Goal: Information Seeking & Learning: Learn about a topic

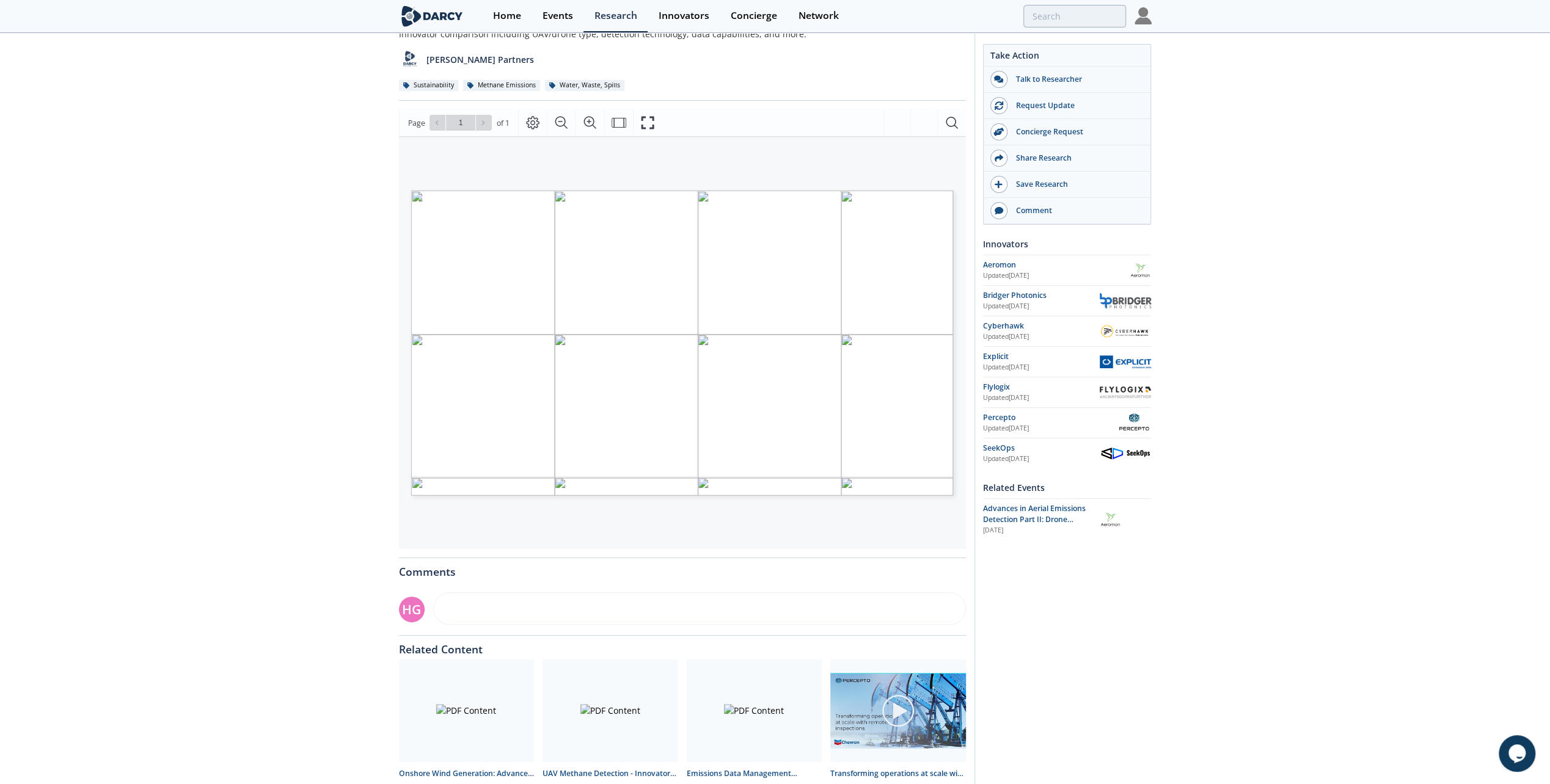
scroll to position [122, 0]
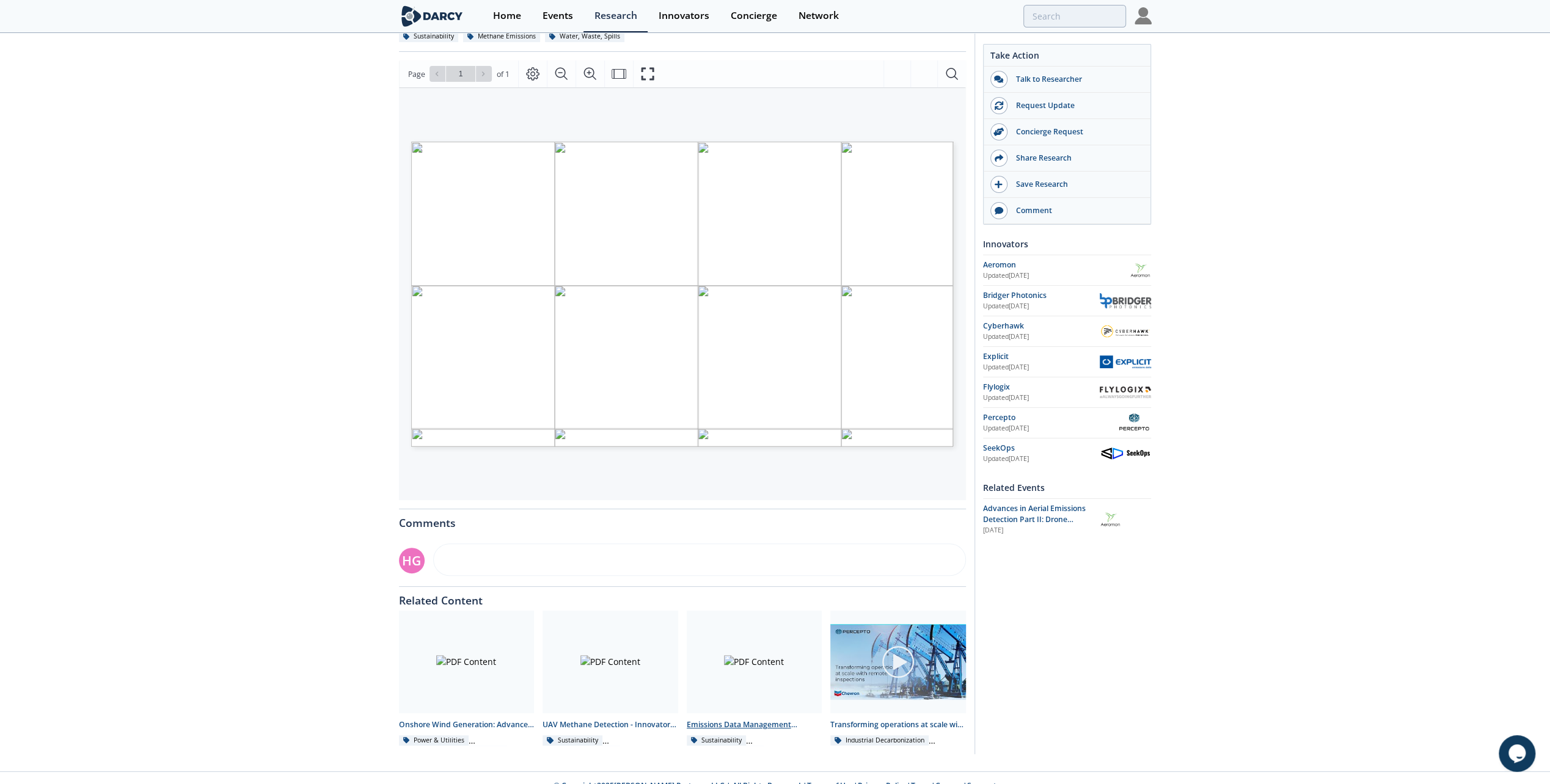
click at [760, 721] on div "Emissions Data Management Solutions - Technology Landscape" at bounding box center [754, 725] width 136 height 11
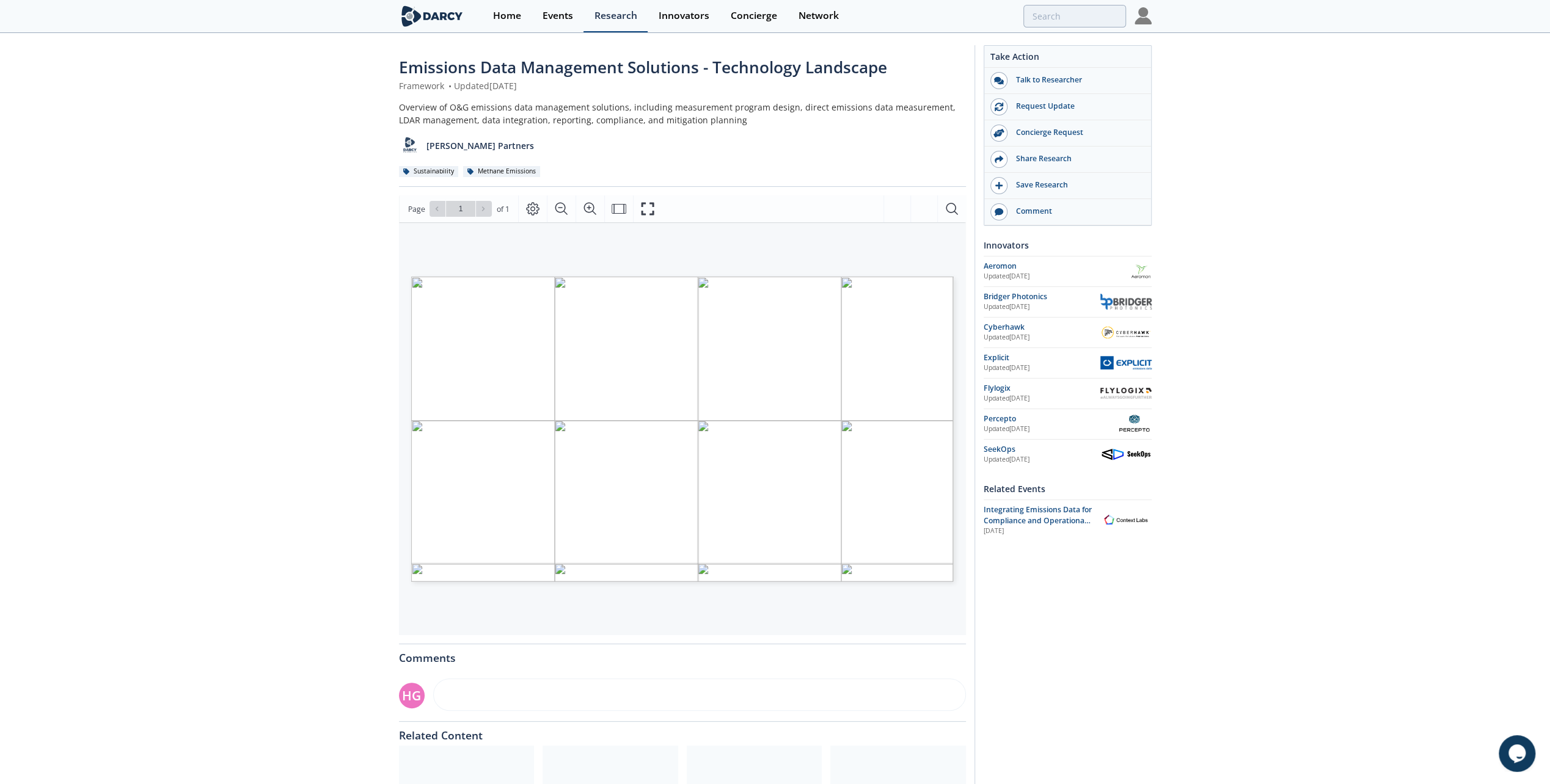
click at [620, 16] on div "Research" at bounding box center [616, 16] width 43 height 10
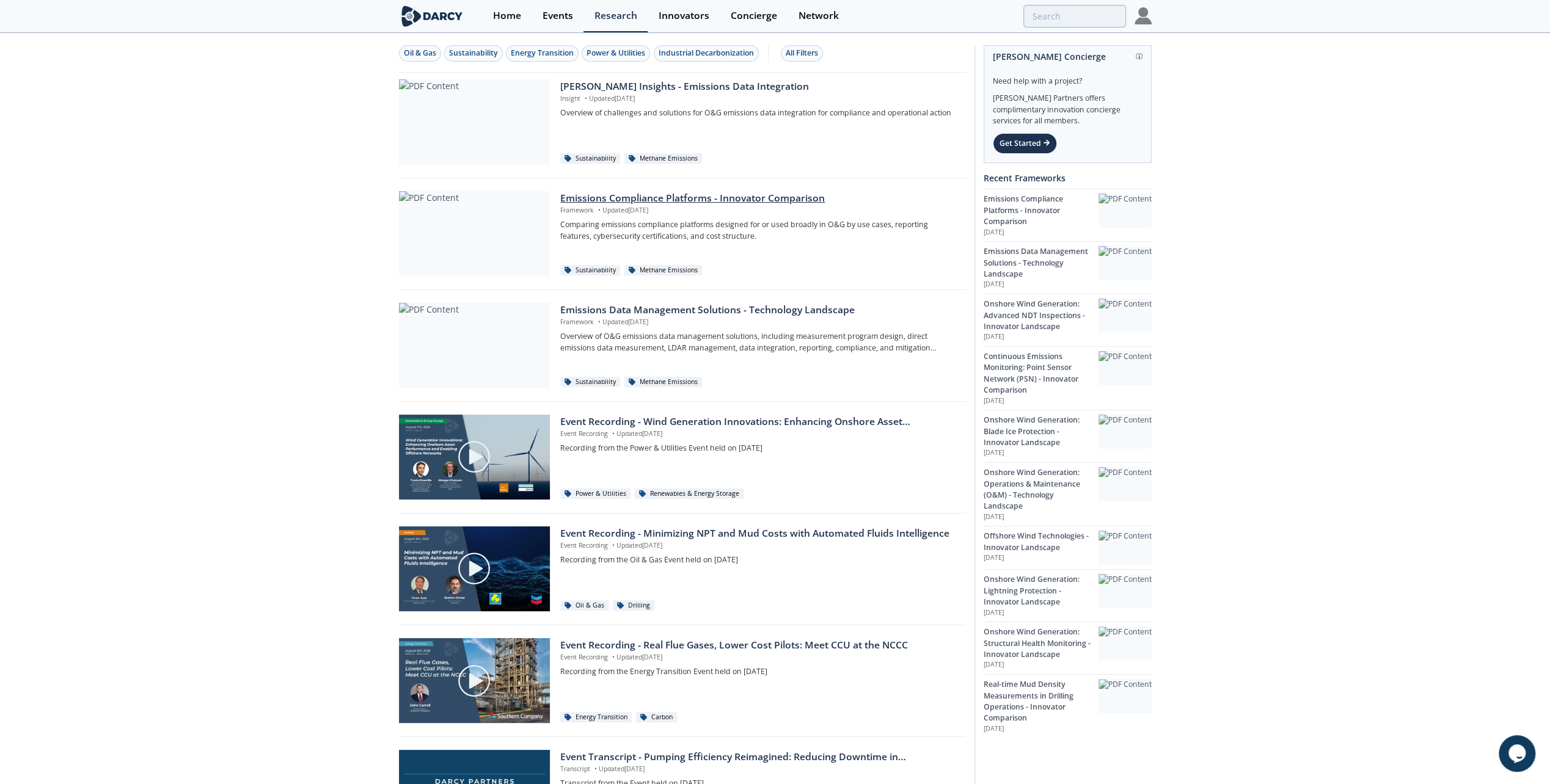
click at [722, 193] on div "Emissions Compliance Platforms - Innovator Comparison" at bounding box center [758, 199] width 396 height 14
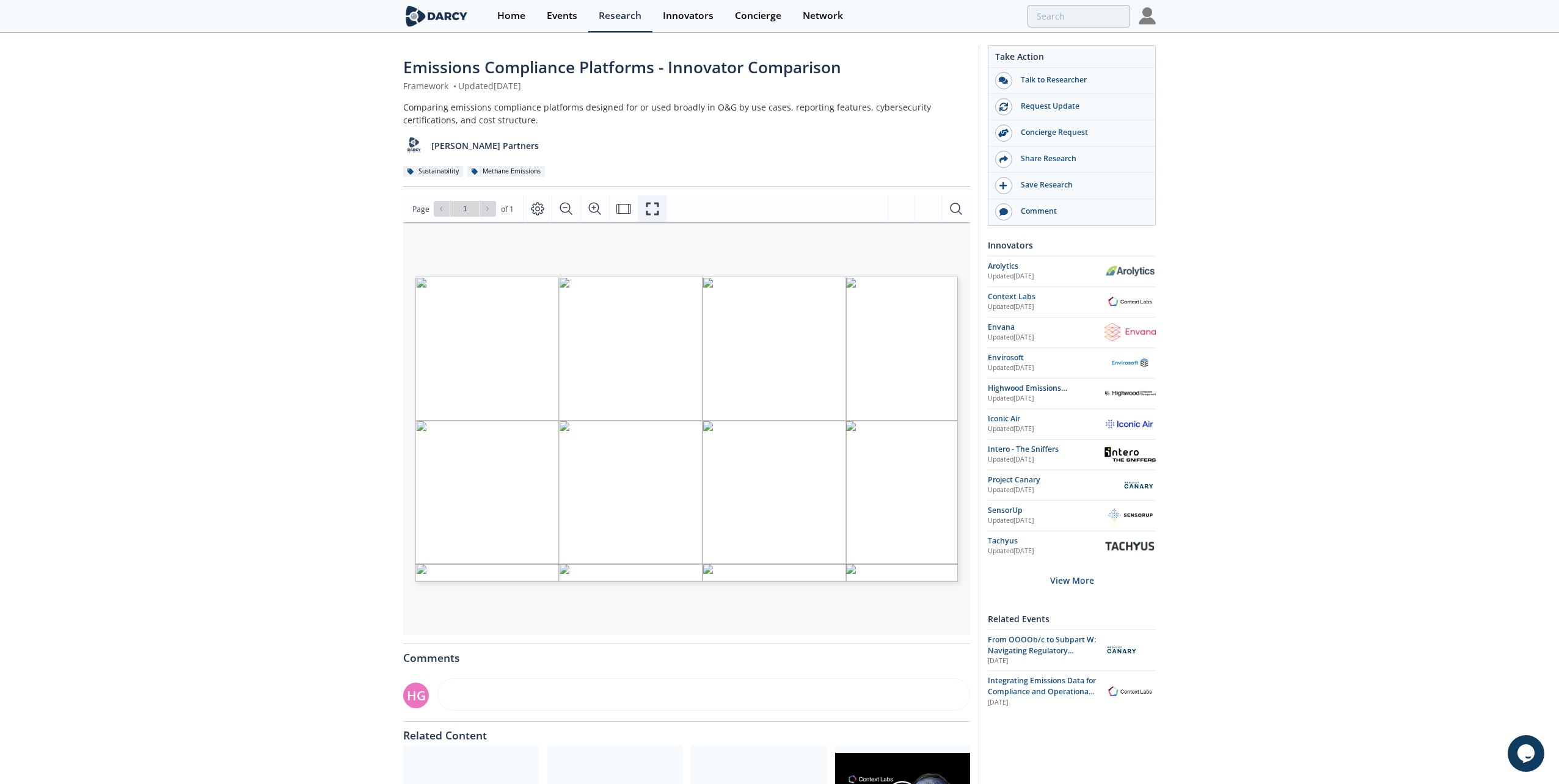
click at [647, 207] on icon "Fullscreen" at bounding box center [652, 209] width 14 height 14
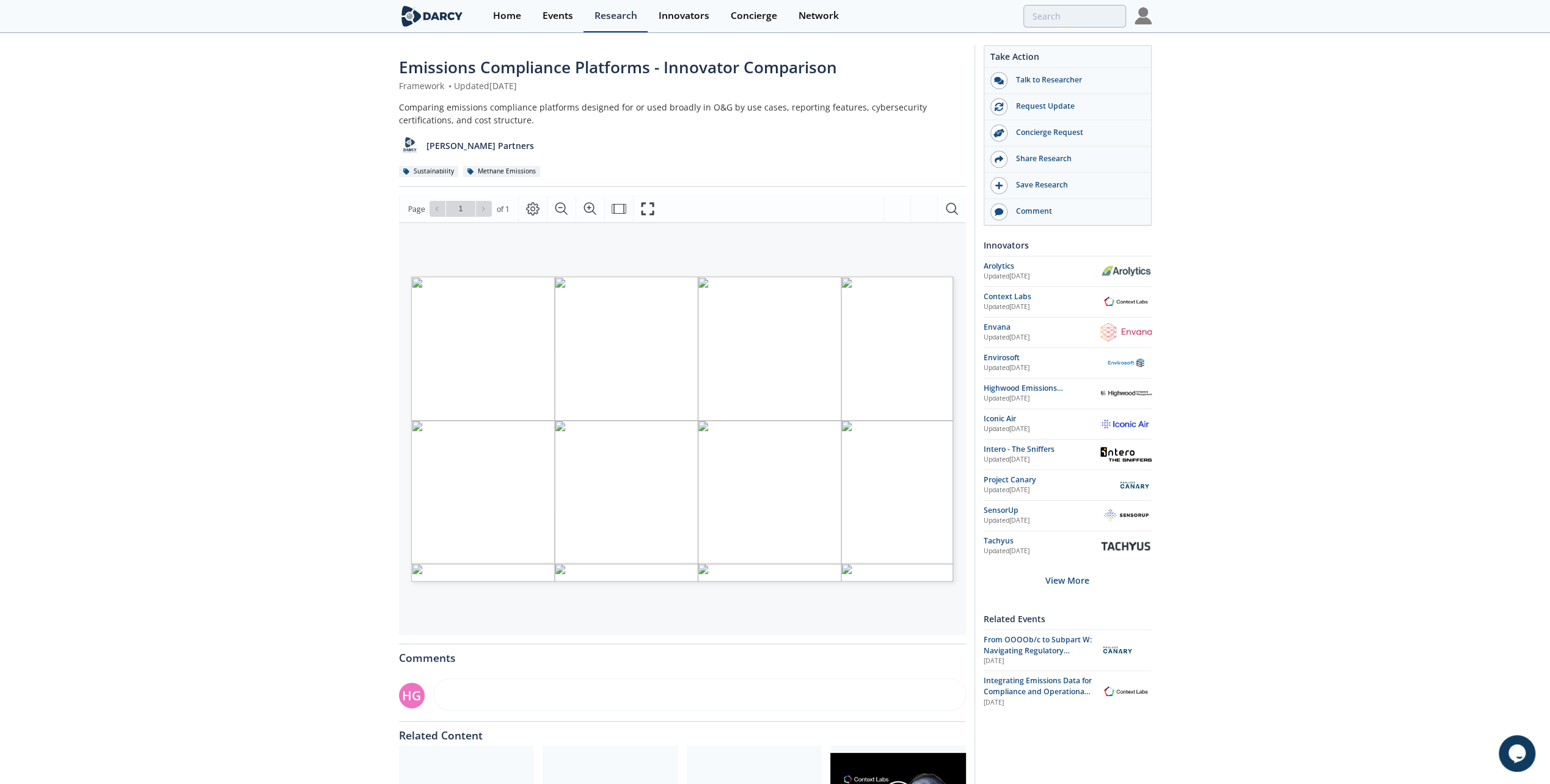
click at [613, 15] on div "Research" at bounding box center [616, 16] width 43 height 10
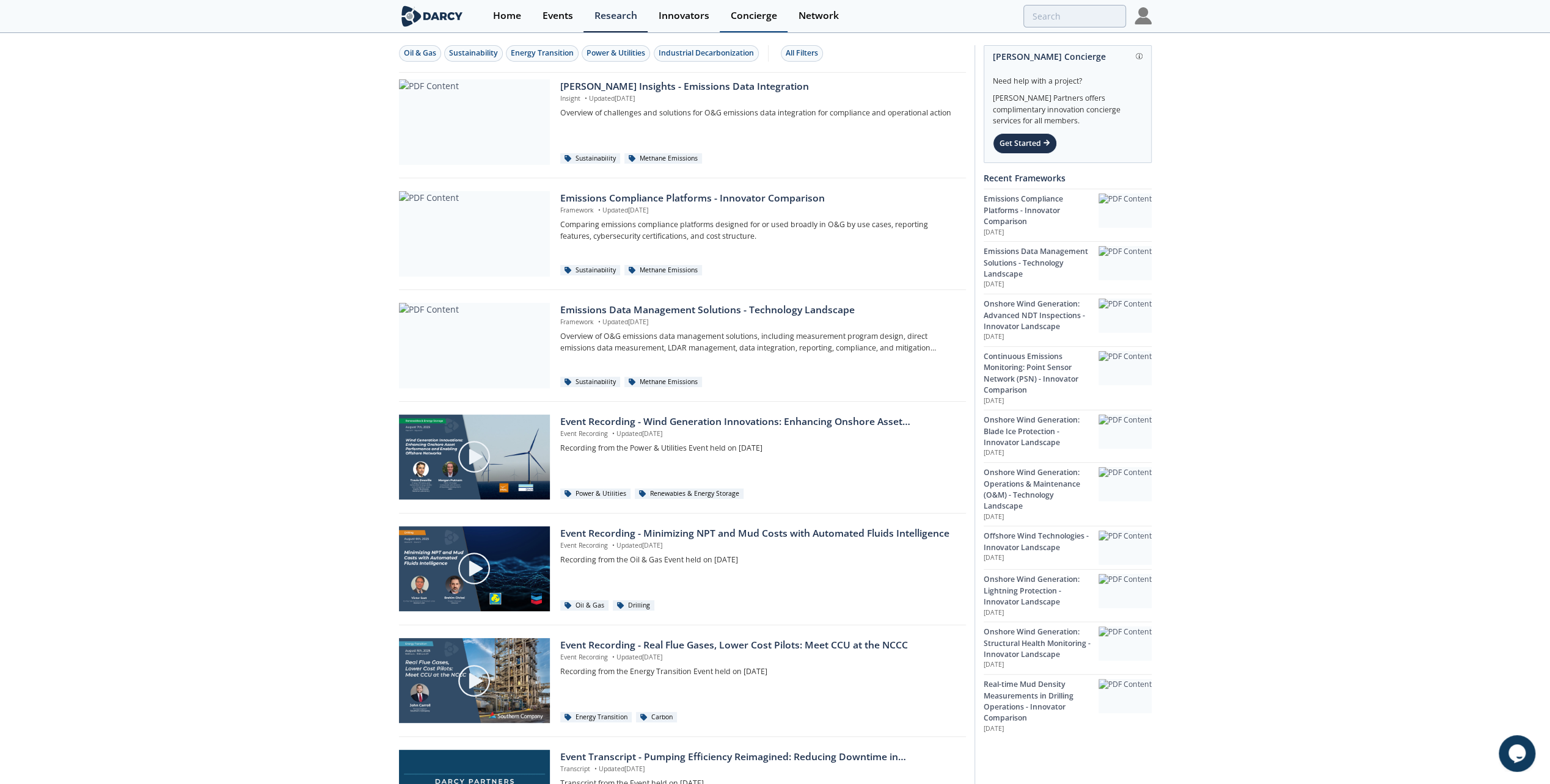
click at [752, 17] on div "Concierge" at bounding box center [754, 16] width 46 height 10
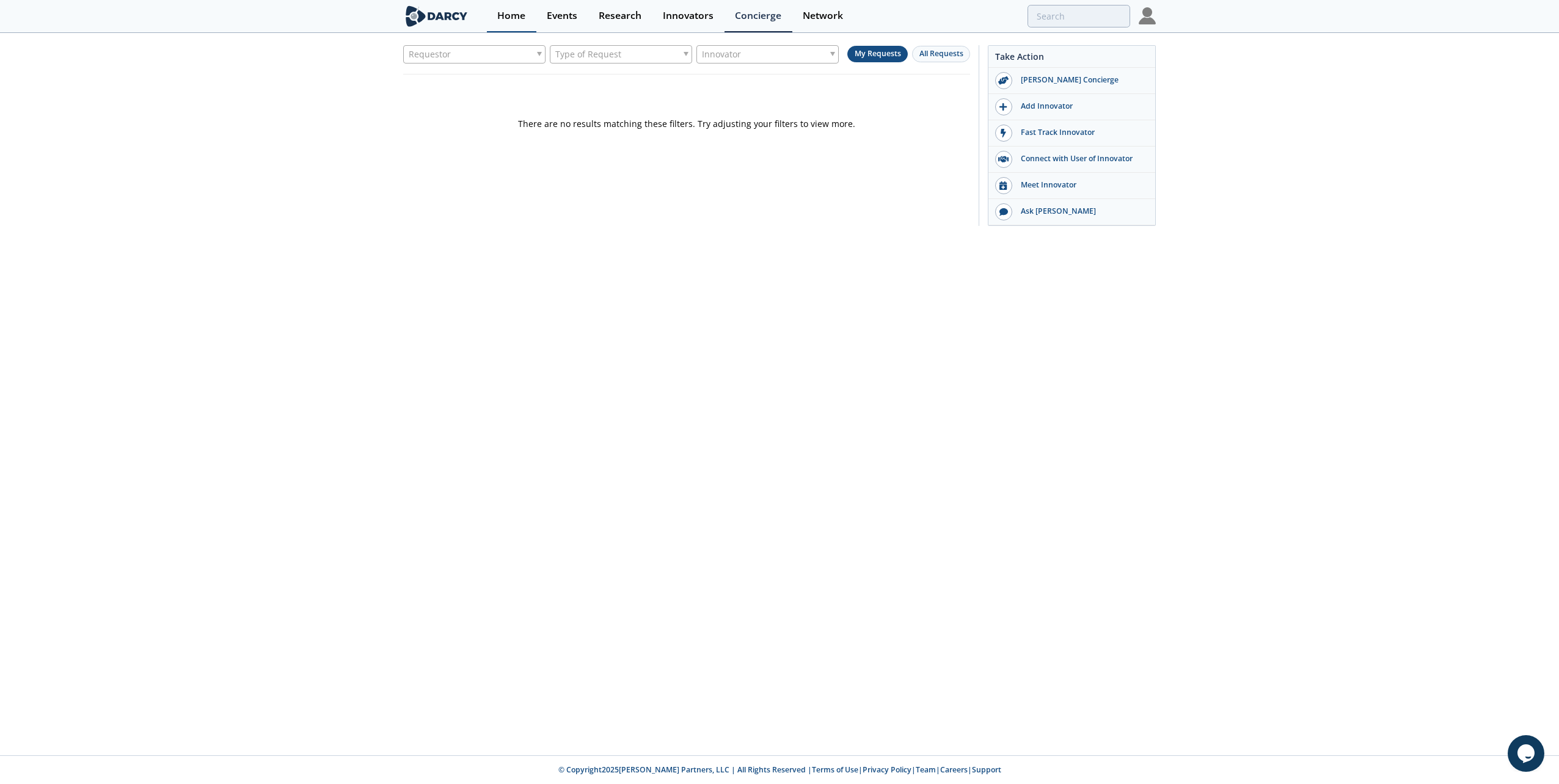
click at [517, 20] on div "Home" at bounding box center [511, 16] width 28 height 10
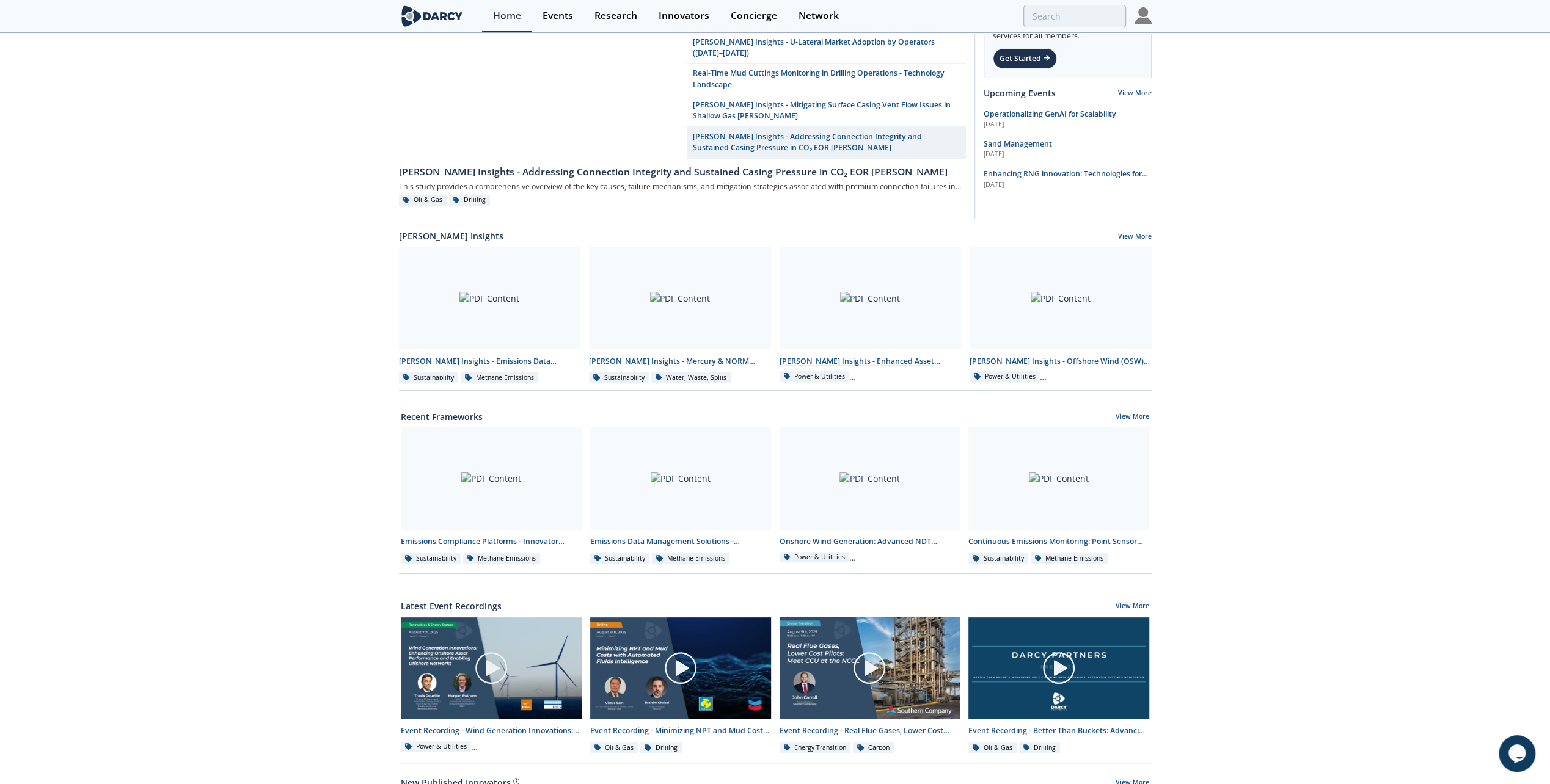
scroll to position [77, 0]
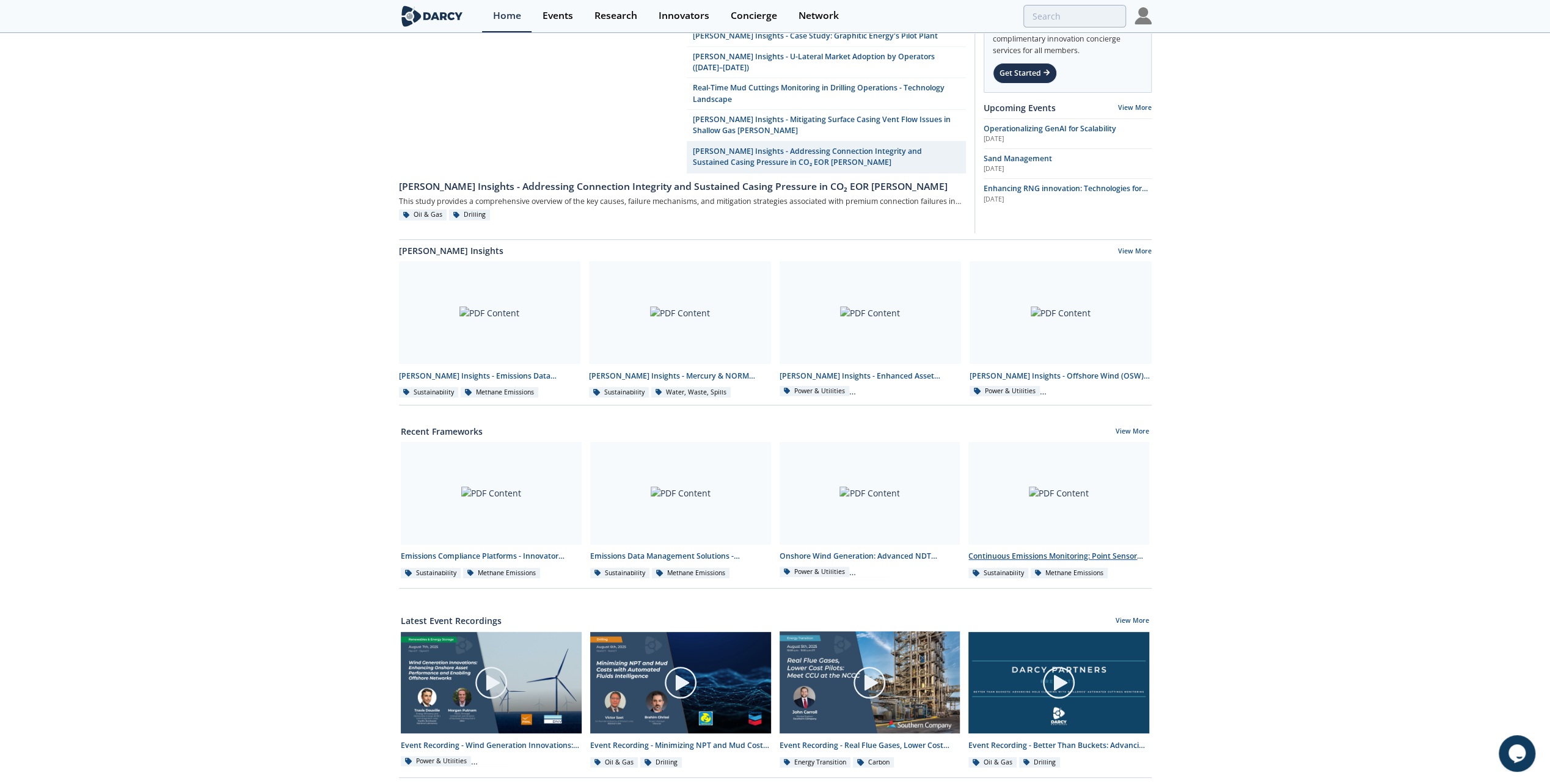
click at [1035, 472] on div at bounding box center [1059, 493] width 181 height 102
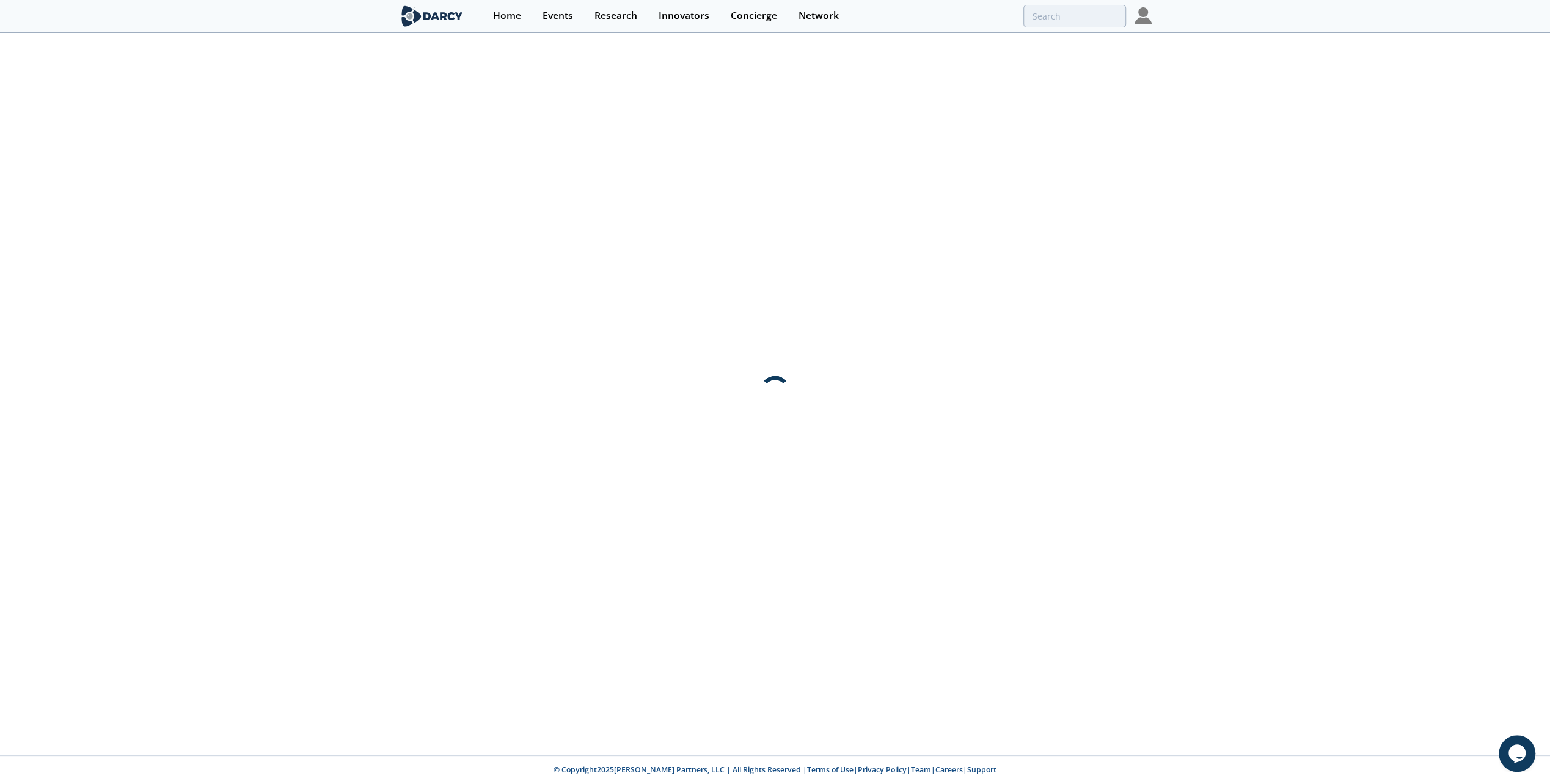
scroll to position [0, 0]
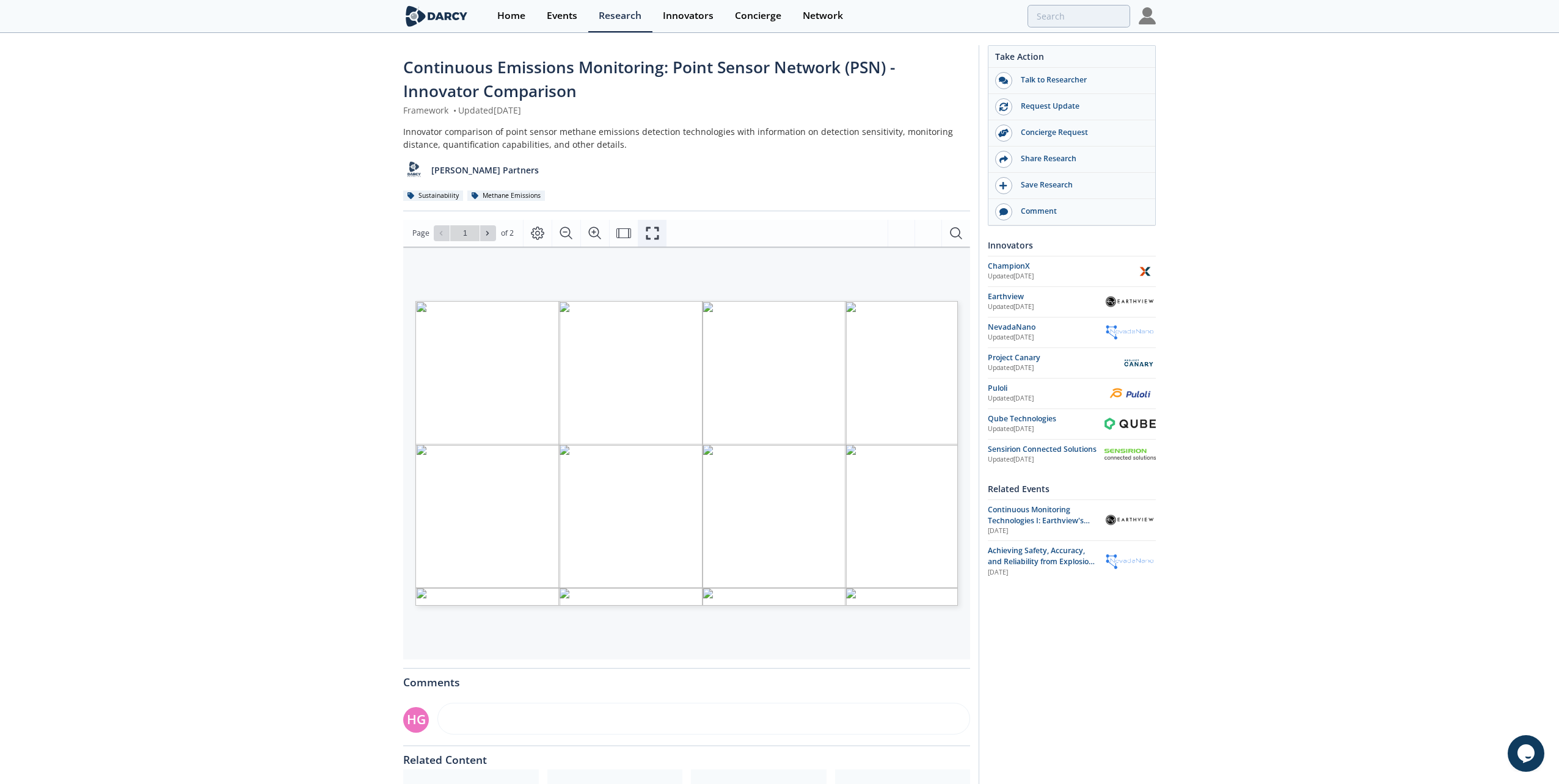
click at [647, 230] on icon "Fullscreen" at bounding box center [652, 234] width 14 height 14
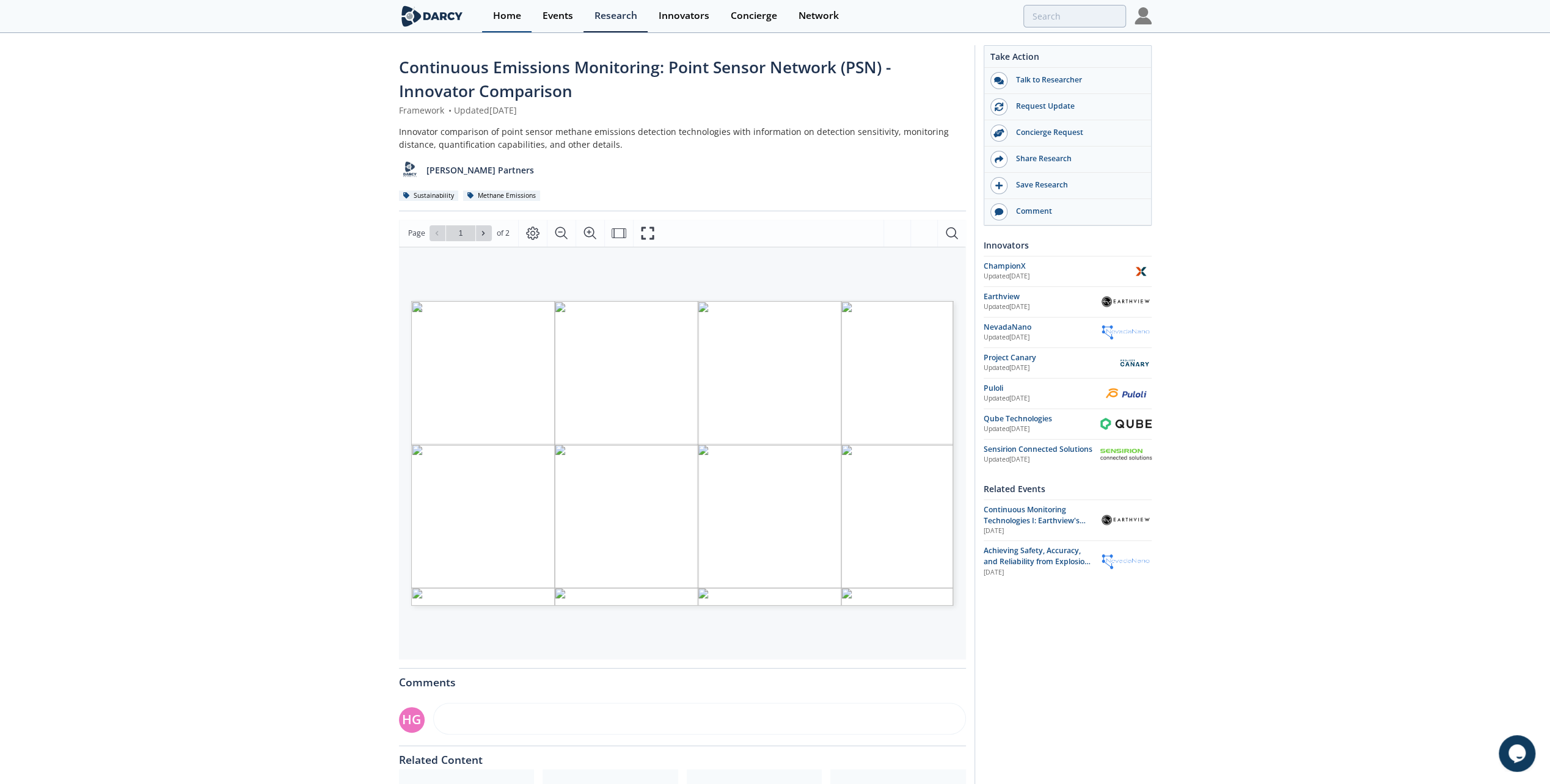
click at [517, 17] on div "Home" at bounding box center [507, 16] width 28 height 10
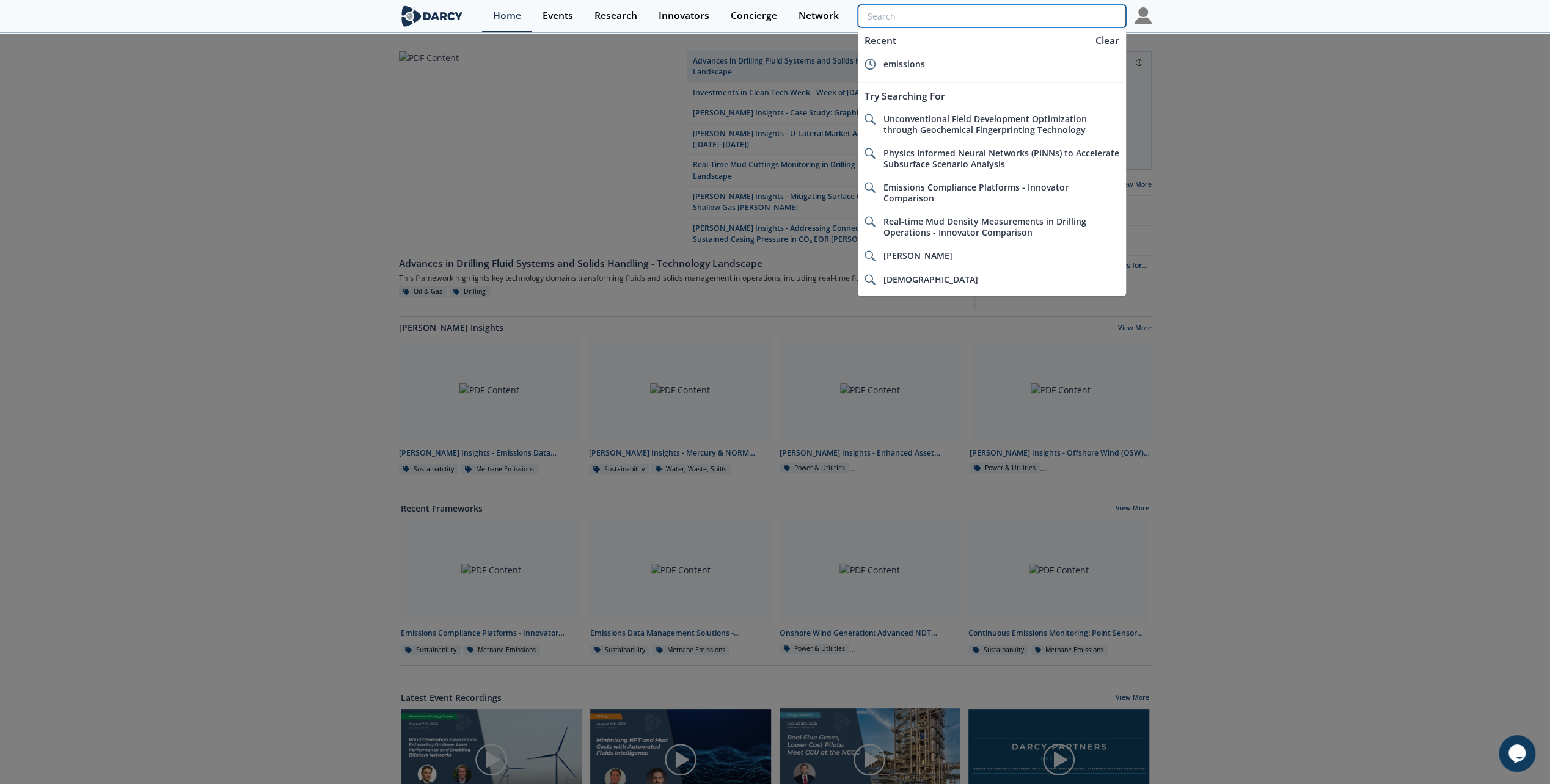
click at [1065, 18] on input "search" at bounding box center [991, 16] width 268 height 22
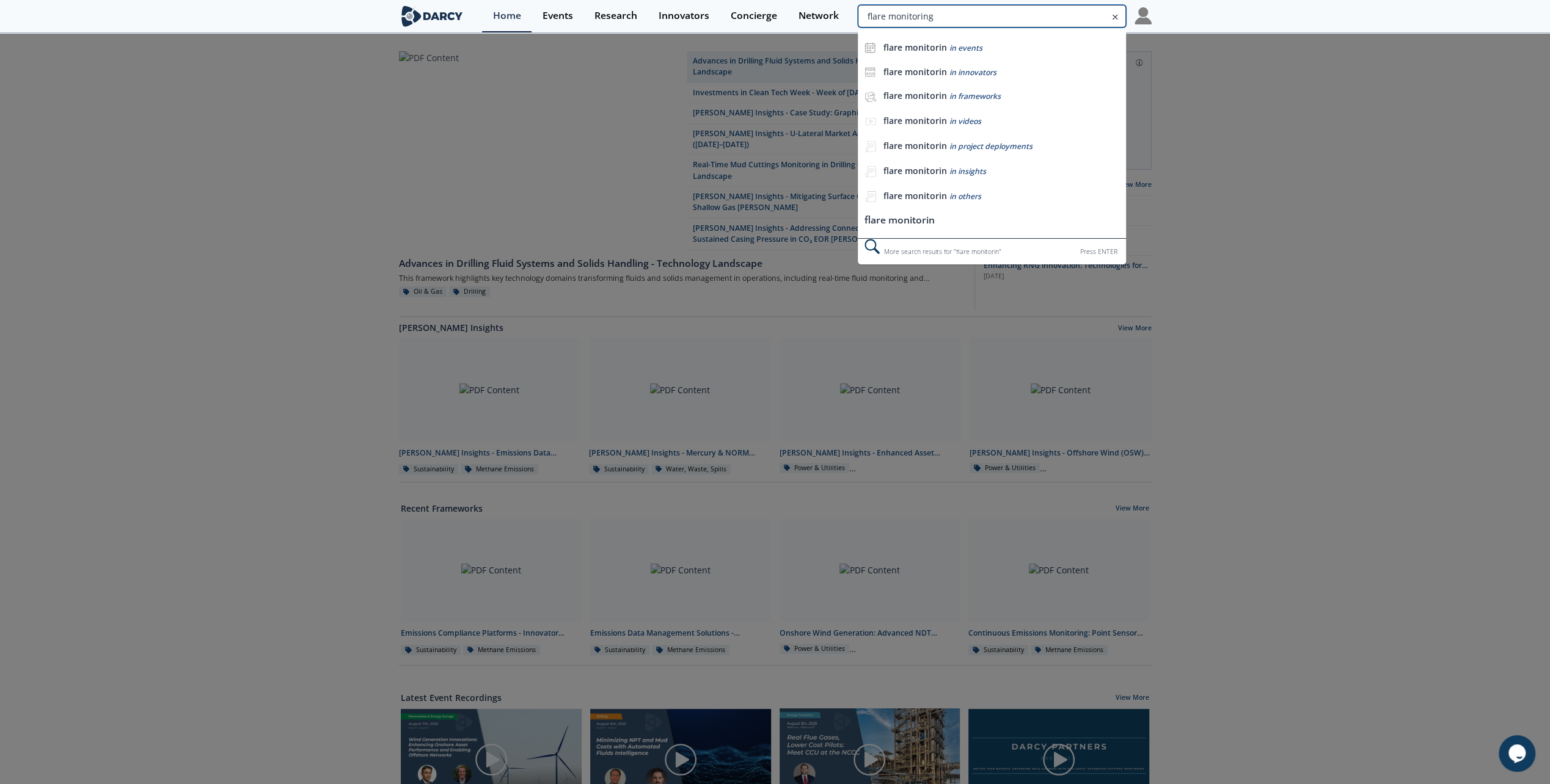
type input "flare monitoring"
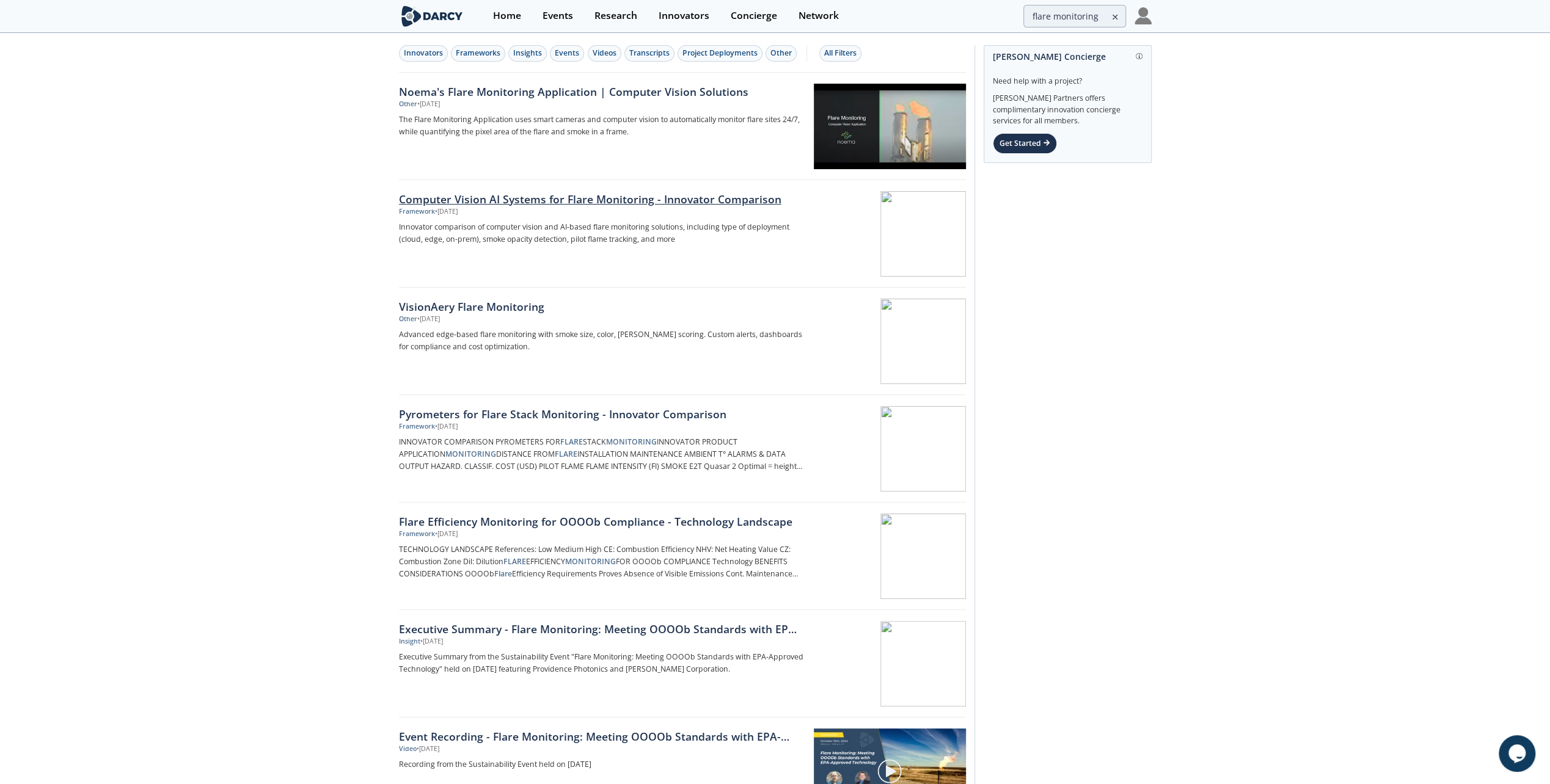
click at [882, 229] on div at bounding box center [889, 234] width 154 height 86
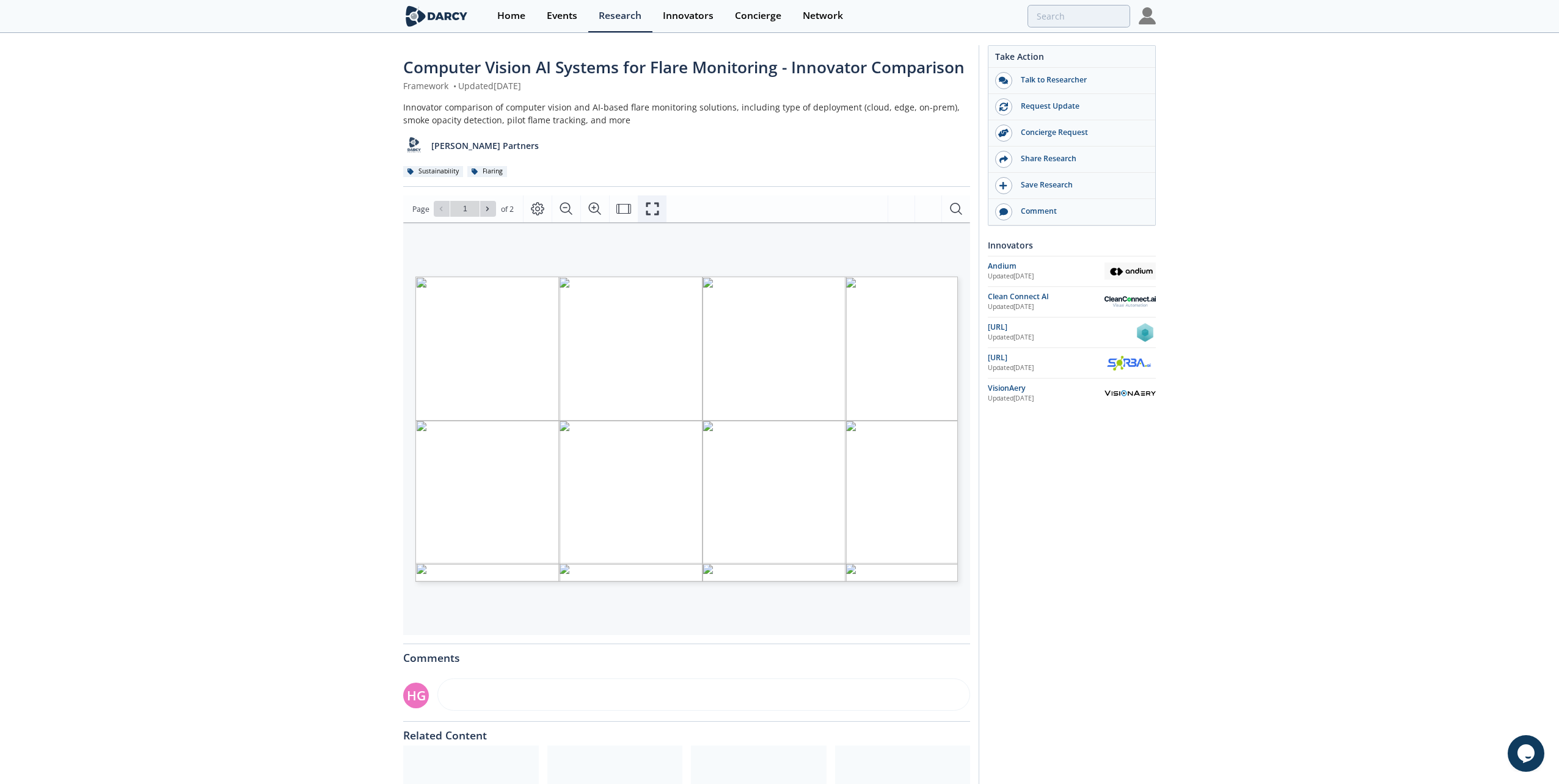
click at [660, 212] on button "Fullscreen" at bounding box center [652, 209] width 29 height 27
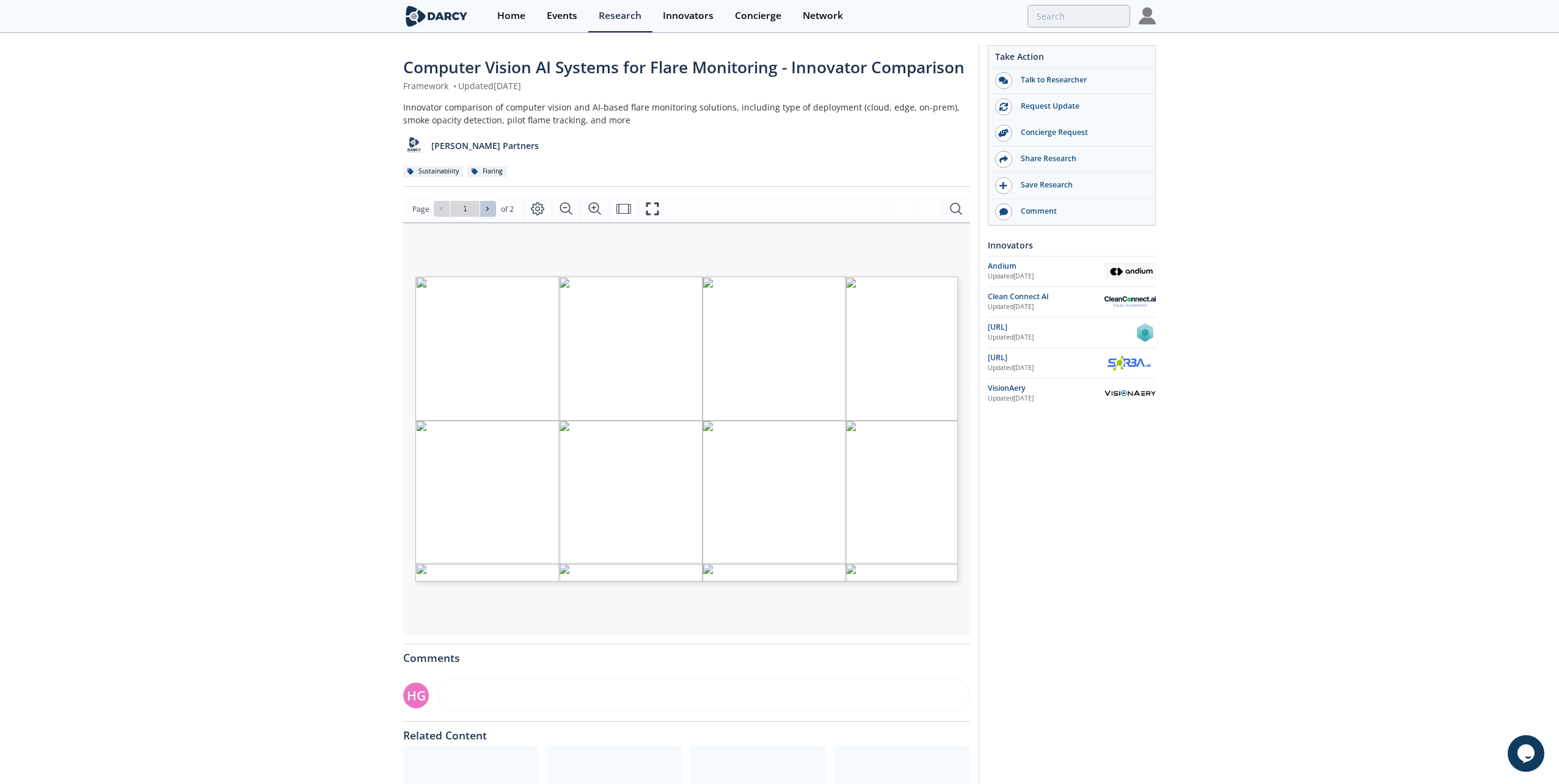
click at [489, 210] on icon at bounding box center [487, 208] width 7 height 7
type input "2"
click at [646, 210] on icon "Fullscreen" at bounding box center [652, 209] width 14 height 14
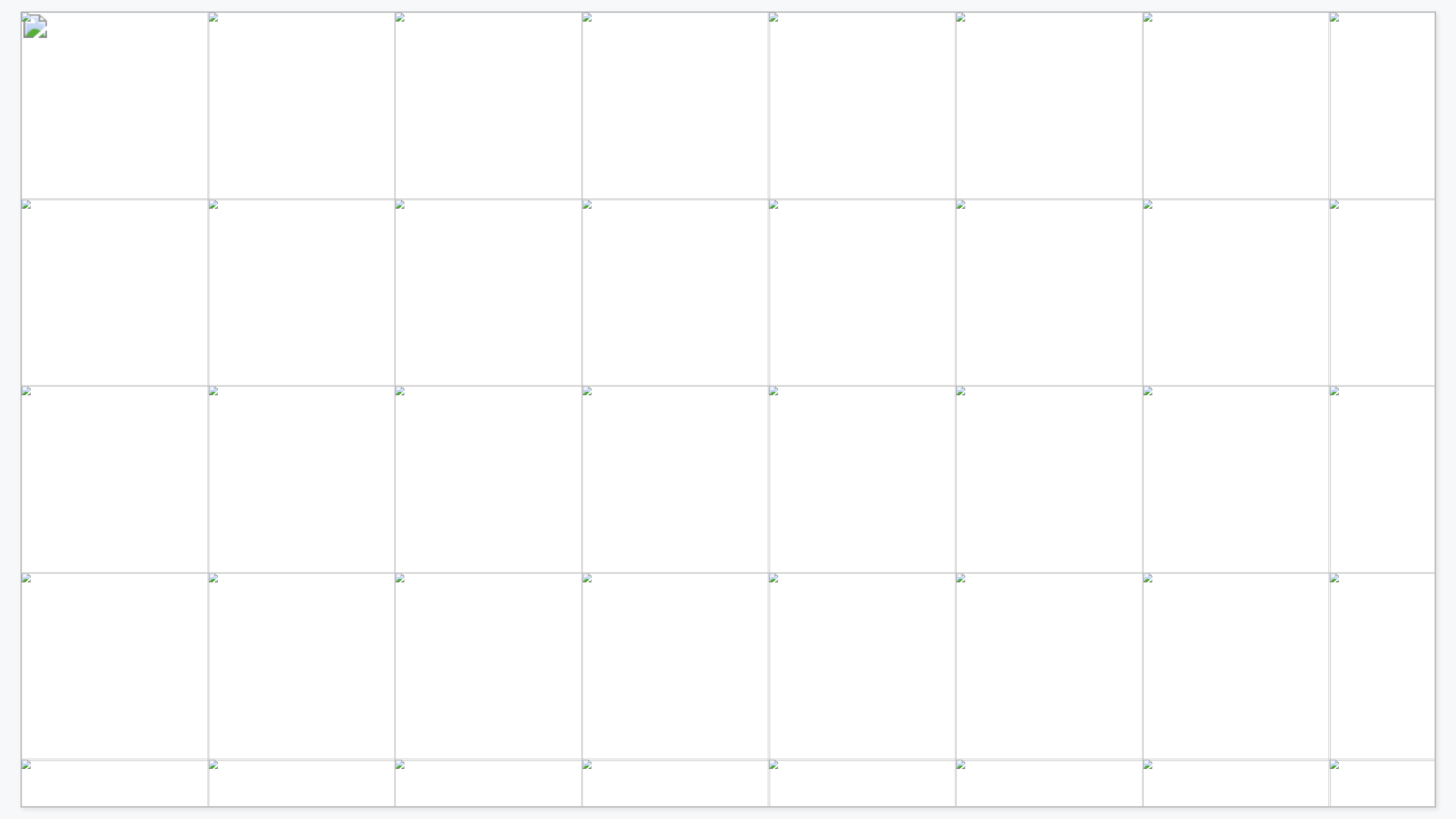
click at [812, 167] on span "[PERSON_NAME] INSIGHTS" at bounding box center [831, 162] width 207 height 12
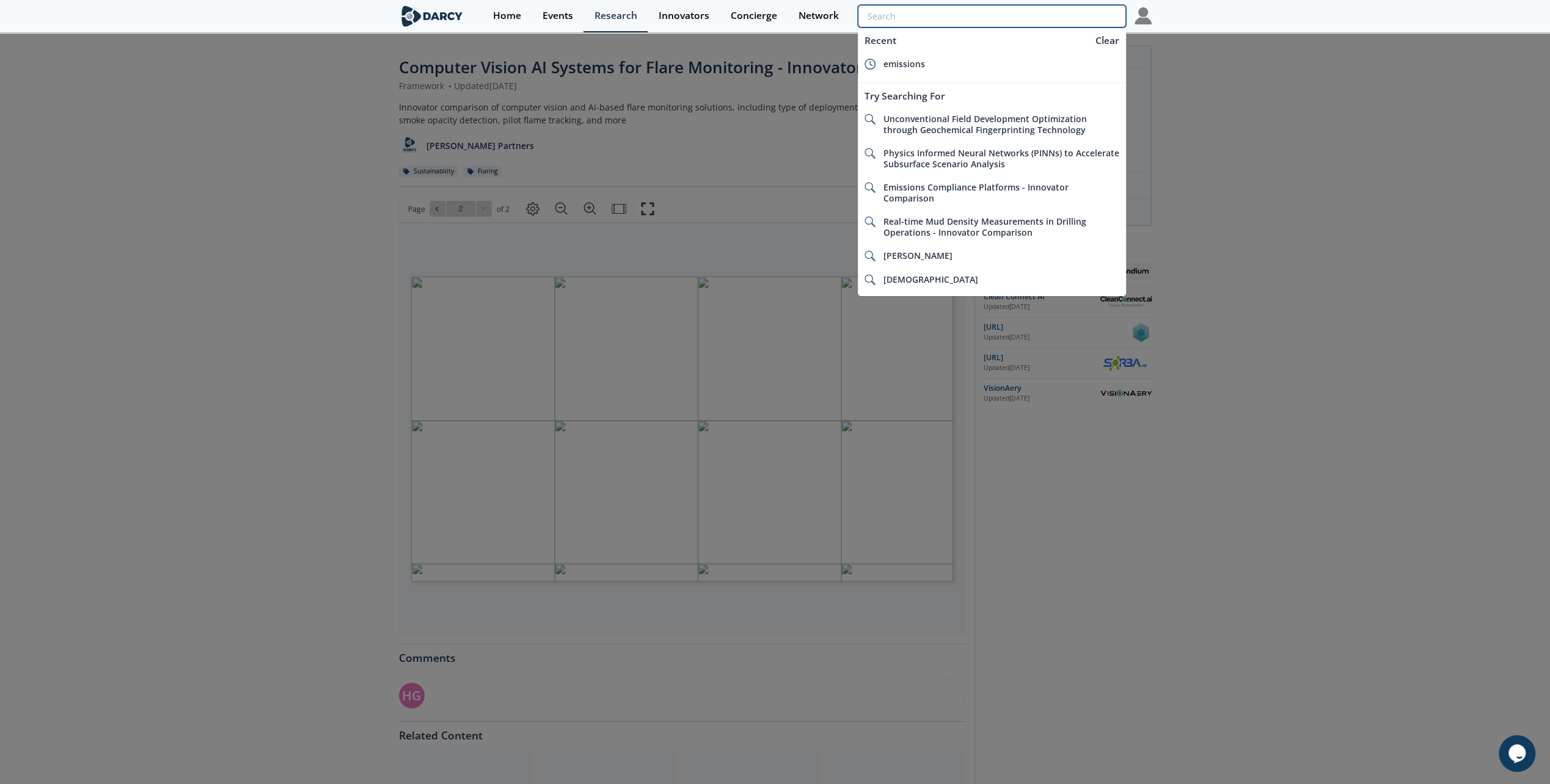
click at [1044, 20] on input "search" at bounding box center [991, 16] width 268 height 22
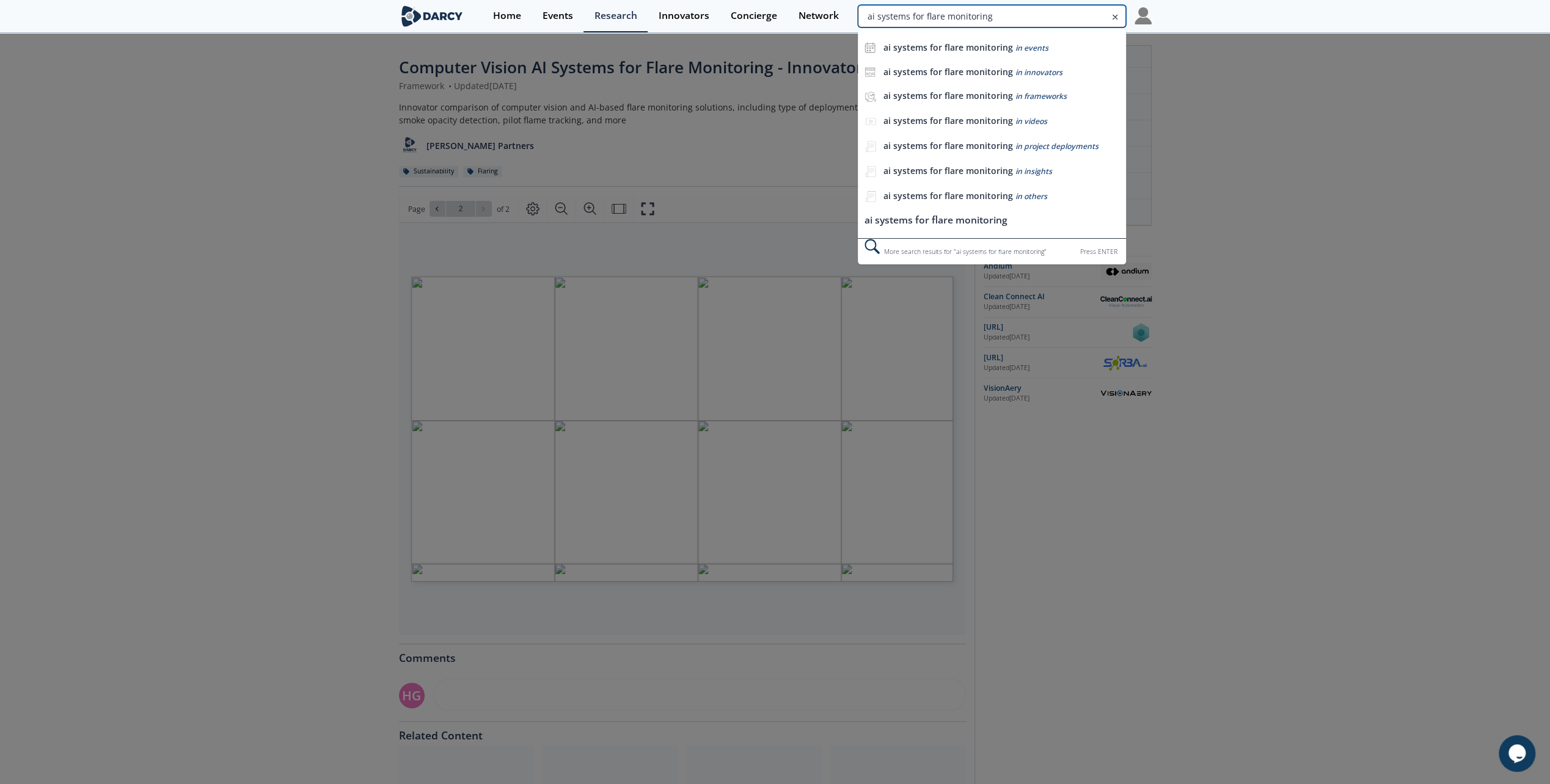
type input "ai systems for flare monitoring"
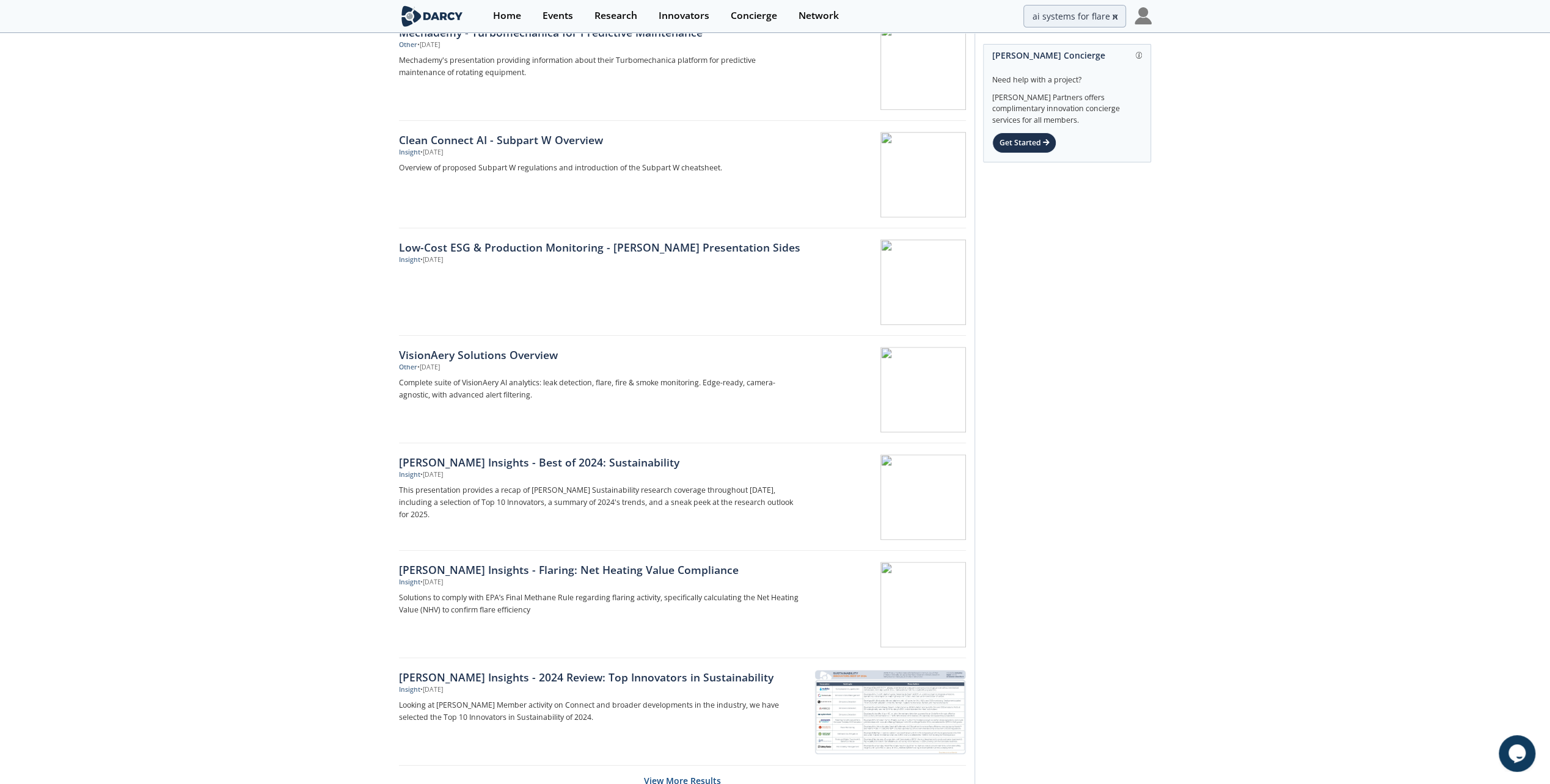
scroll to position [1455, 0]
click at [456, 567] on div "[PERSON_NAME] Insights - Flaring: Net Heating Value Compliance" at bounding box center [601, 572] width 404 height 16
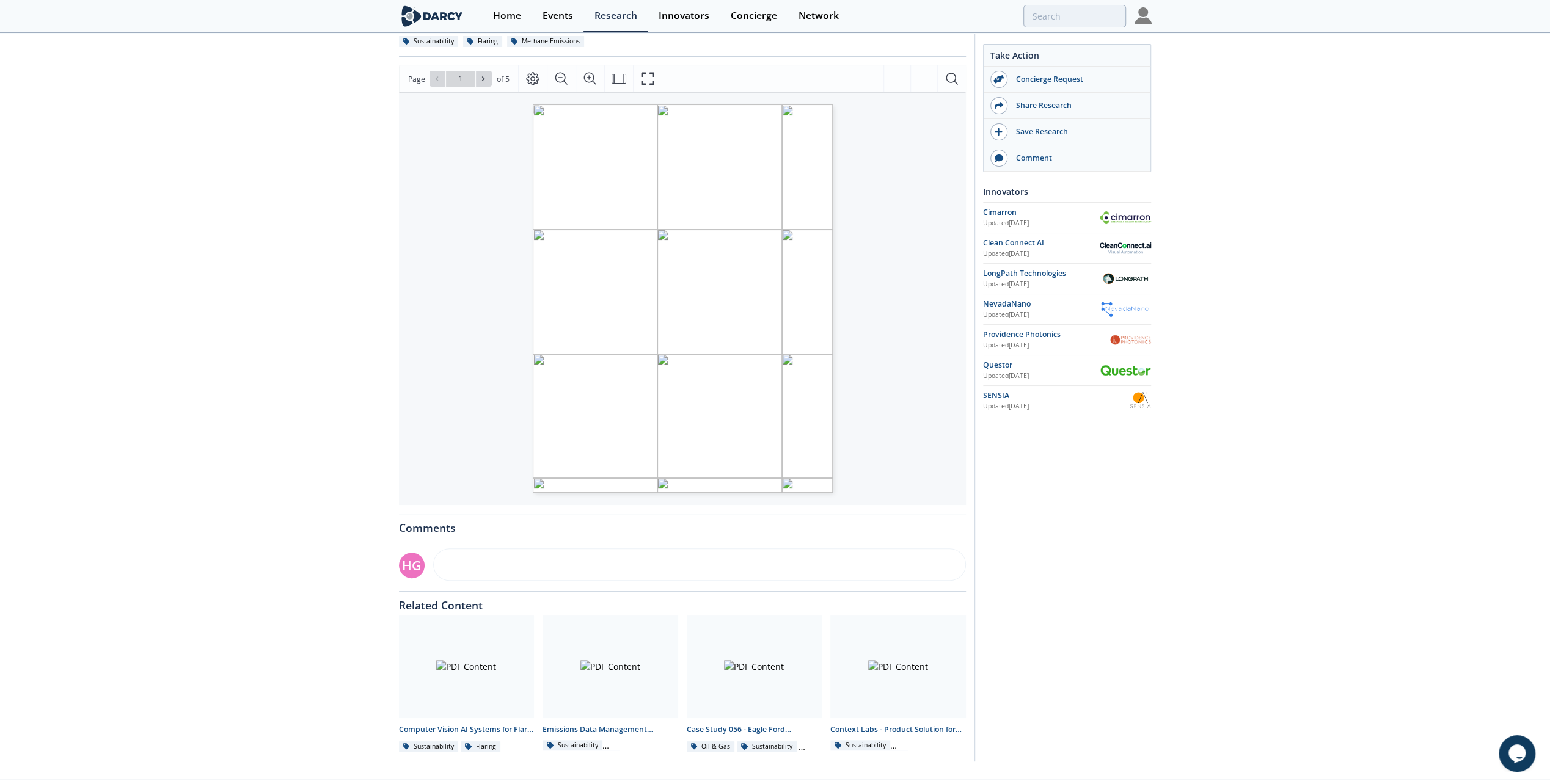
scroll to position [135, 0]
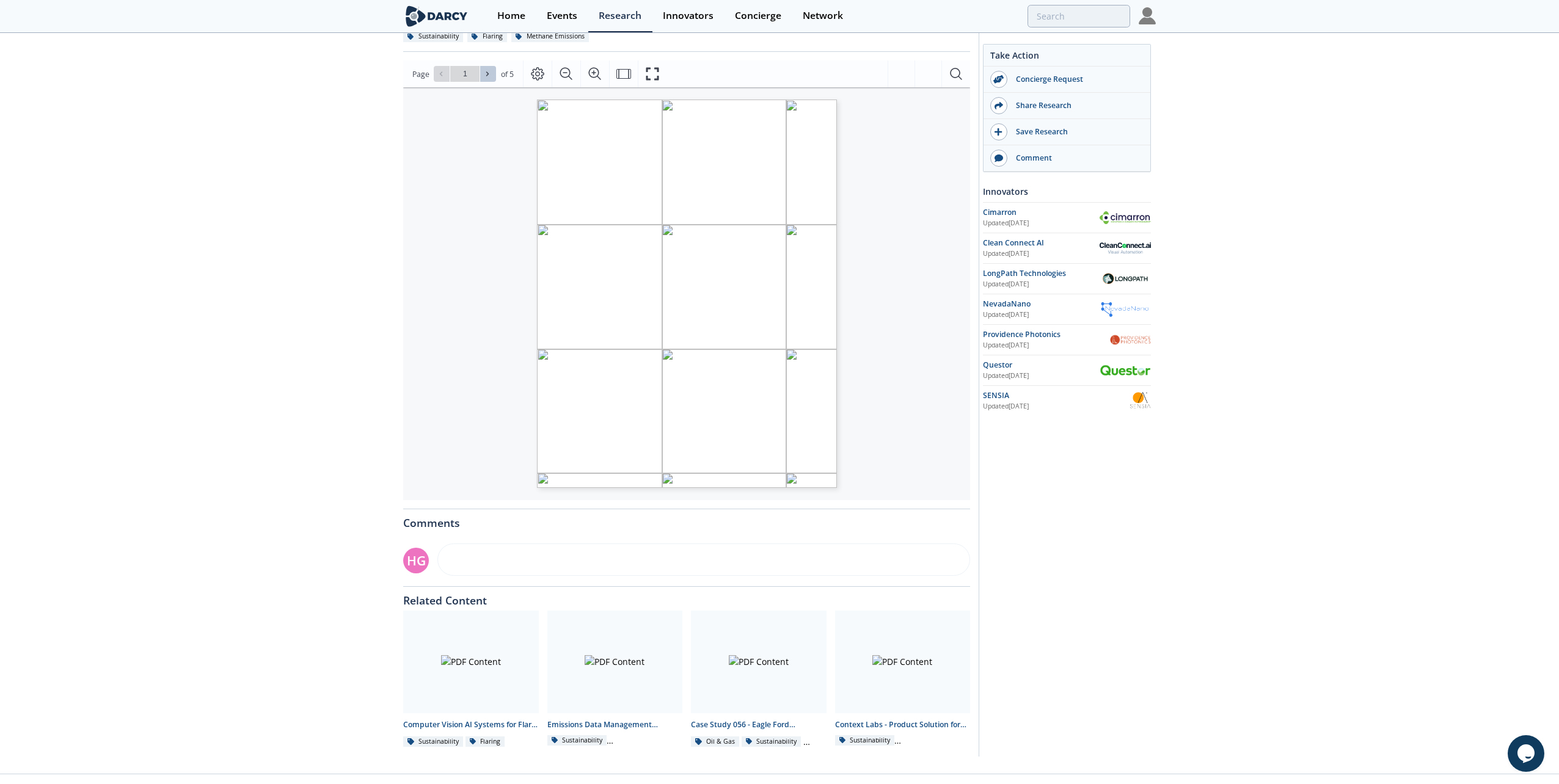
click at [486, 73] on icon at bounding box center [487, 73] width 7 height 7
click at [490, 73] on icon at bounding box center [487, 73] width 7 height 7
type input "5"
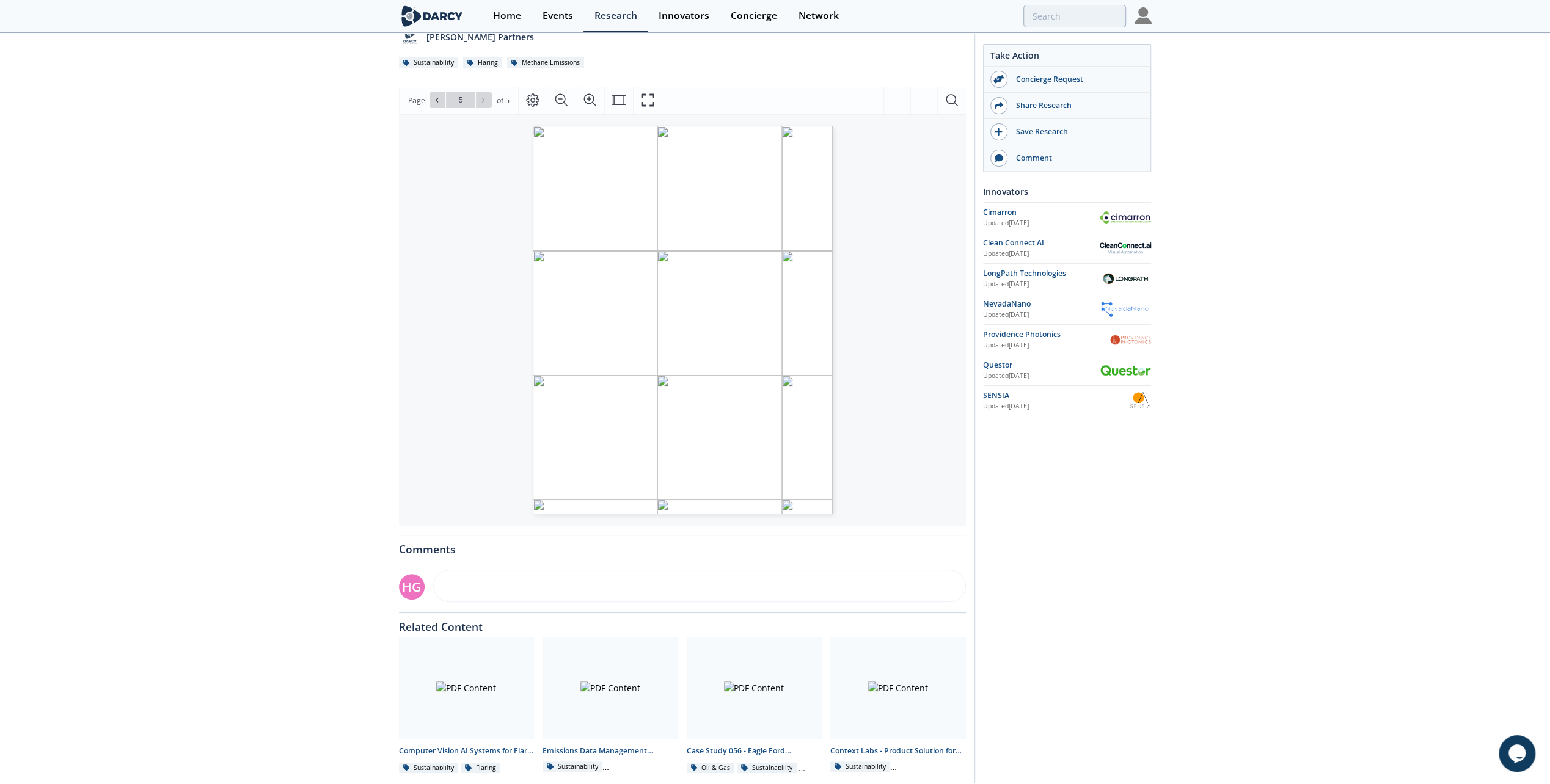
scroll to position [0, 0]
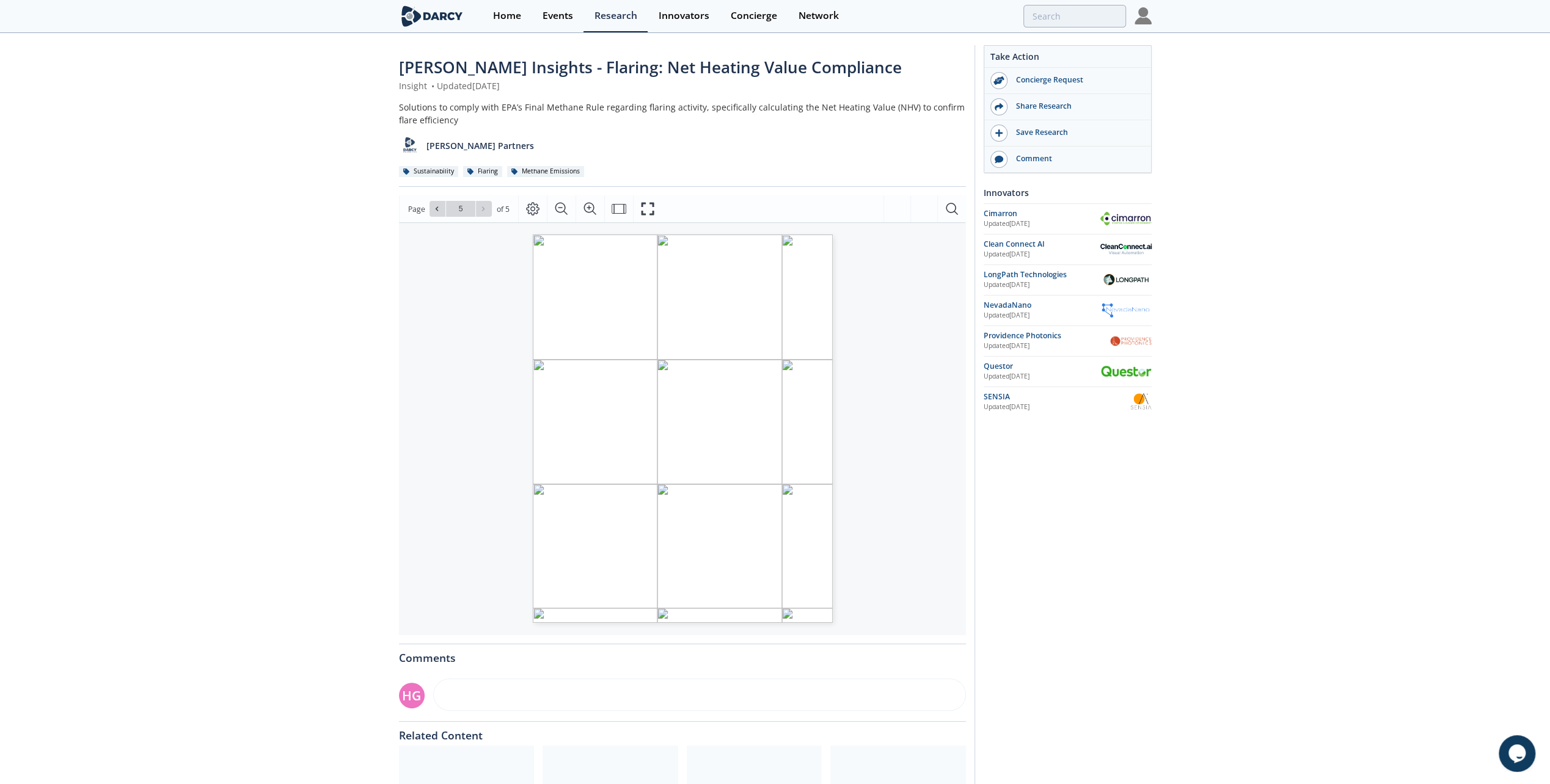
click at [438, 21] on img at bounding box center [432, 16] width 67 height 21
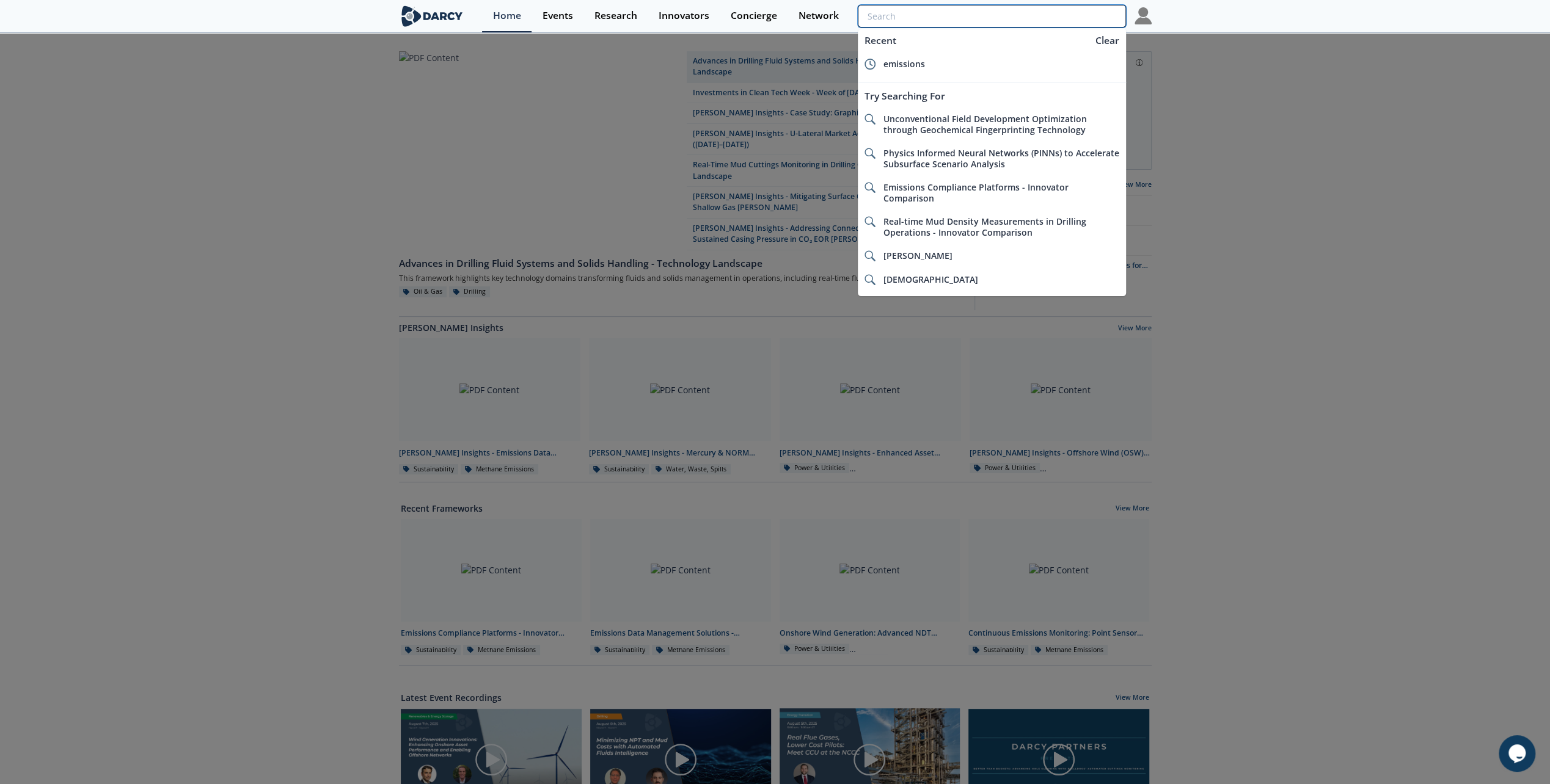
click at [1083, 14] on input "search" at bounding box center [991, 16] width 268 height 22
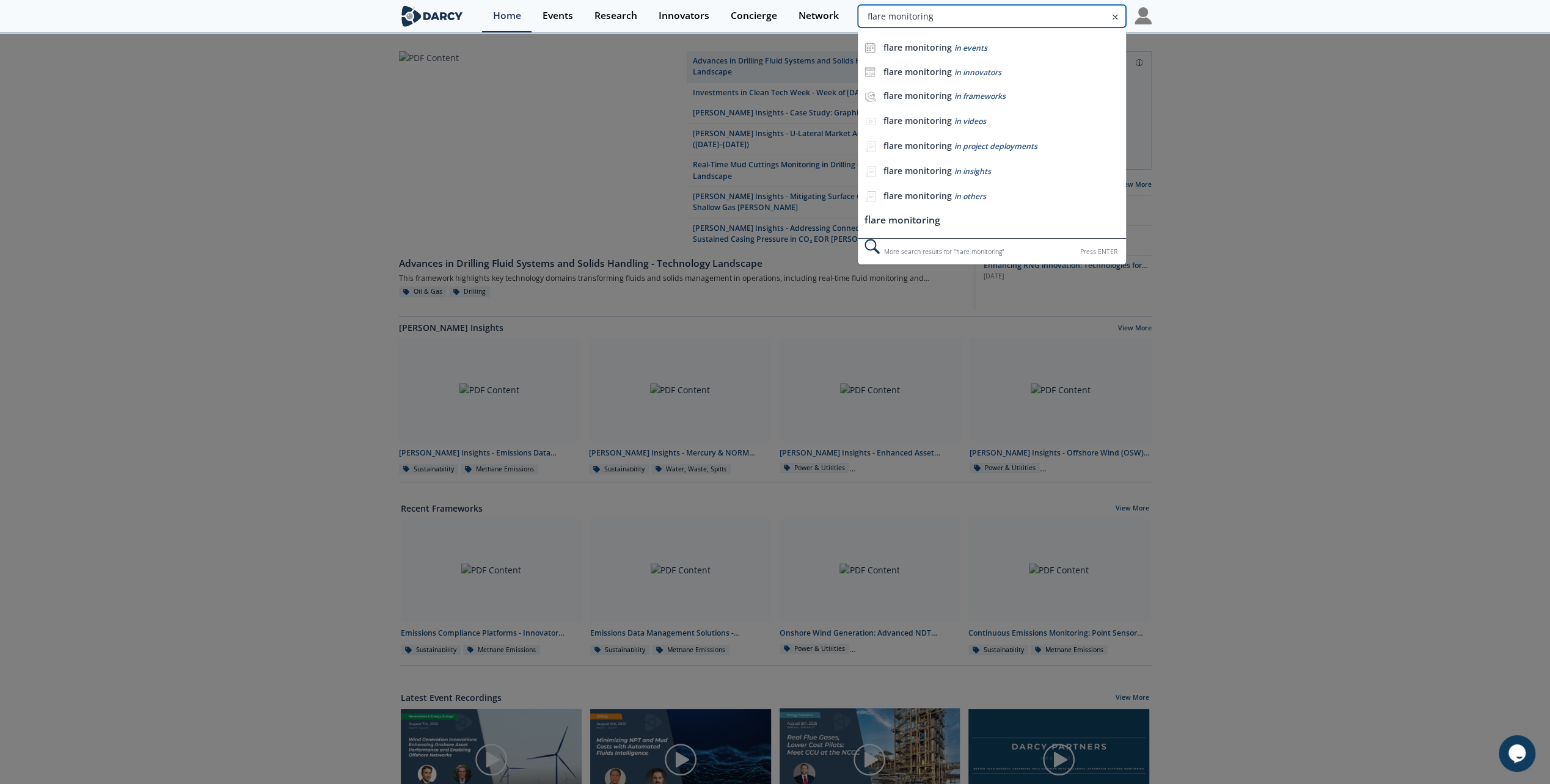
type input "flare monitoring"
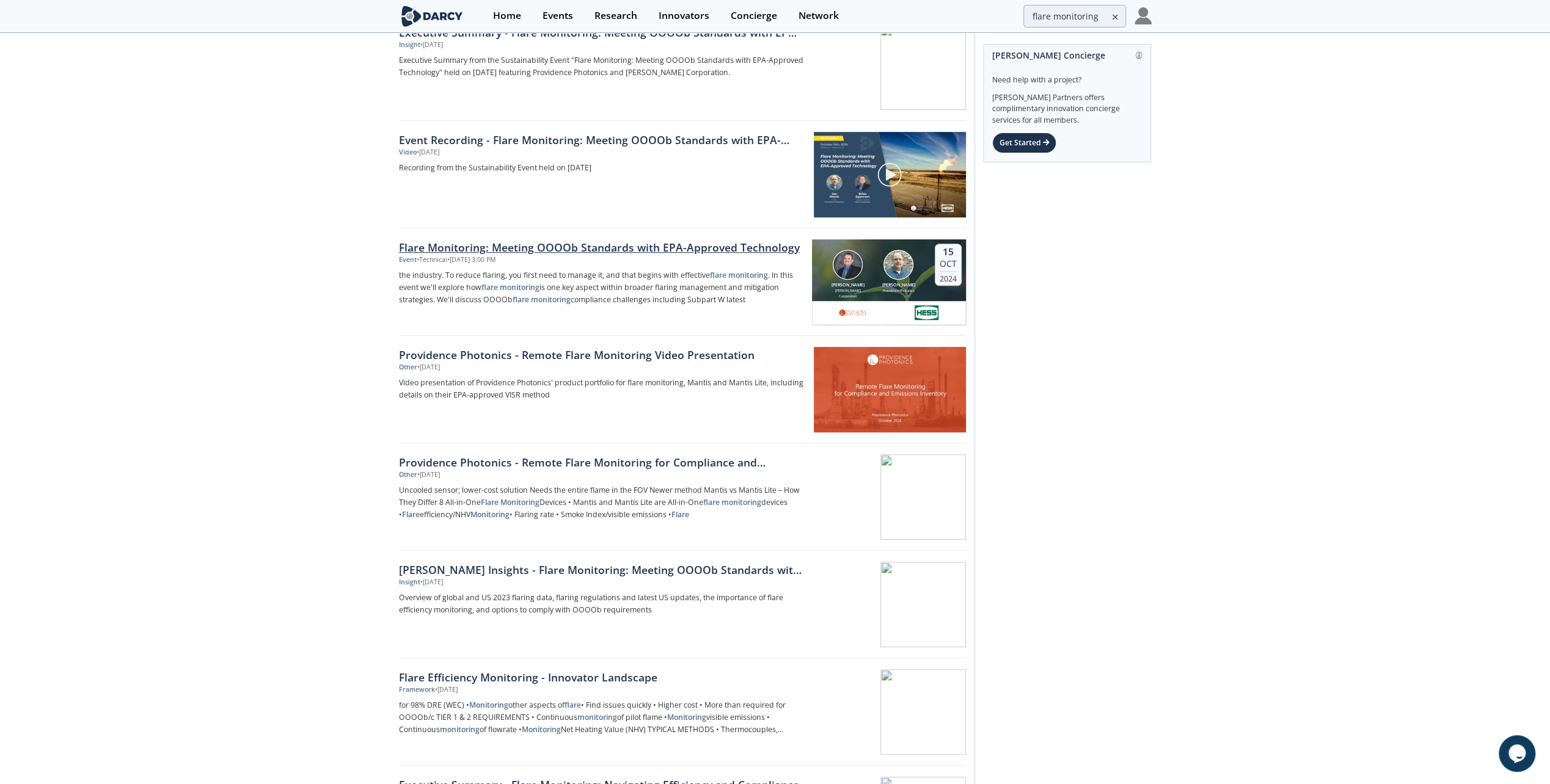
scroll to position [597, 0]
click at [511, 348] on div "Providence Photonics - Remote Flare Monitoring Video Presentation" at bounding box center [601, 356] width 404 height 16
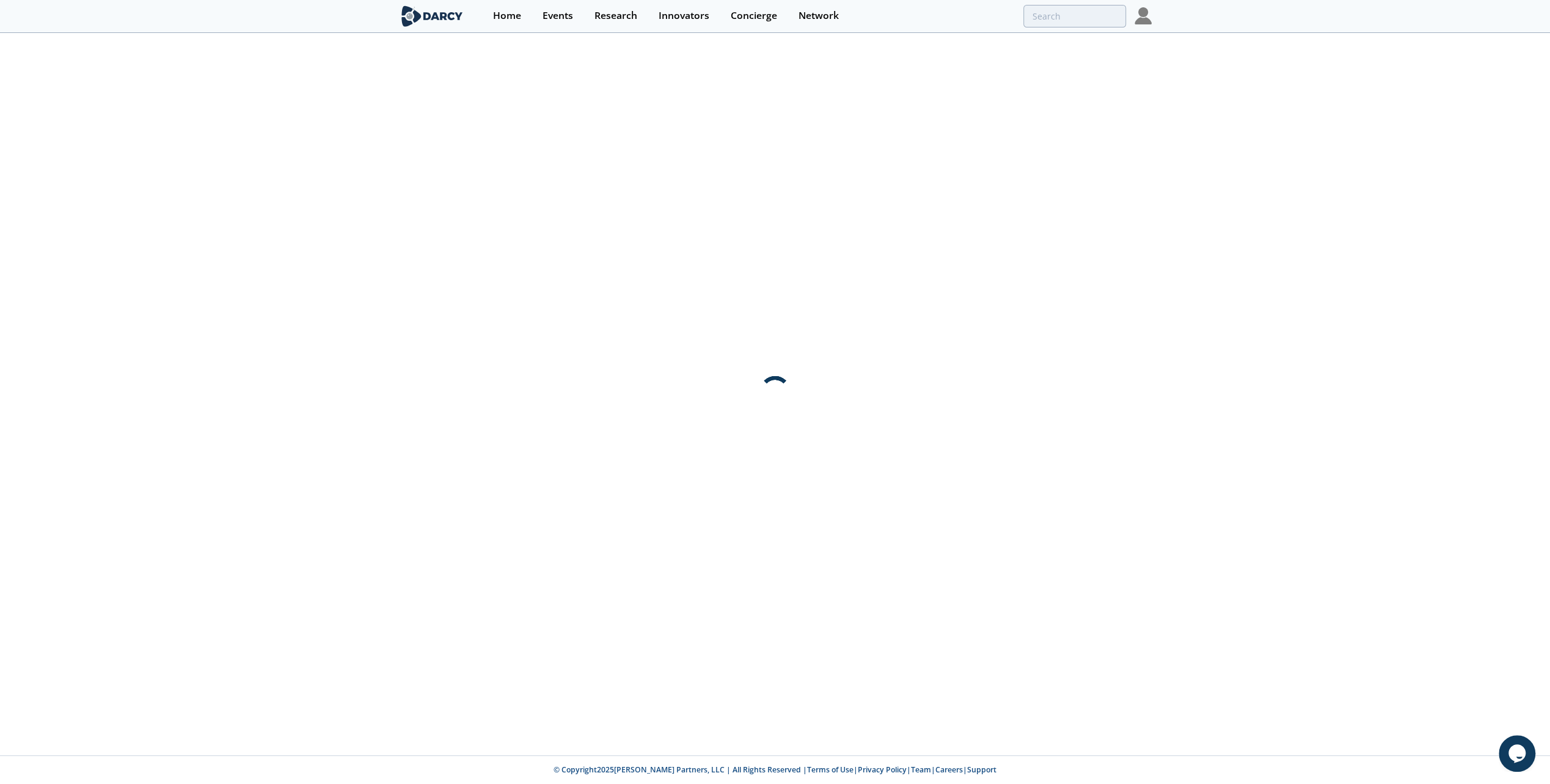
scroll to position [0, 0]
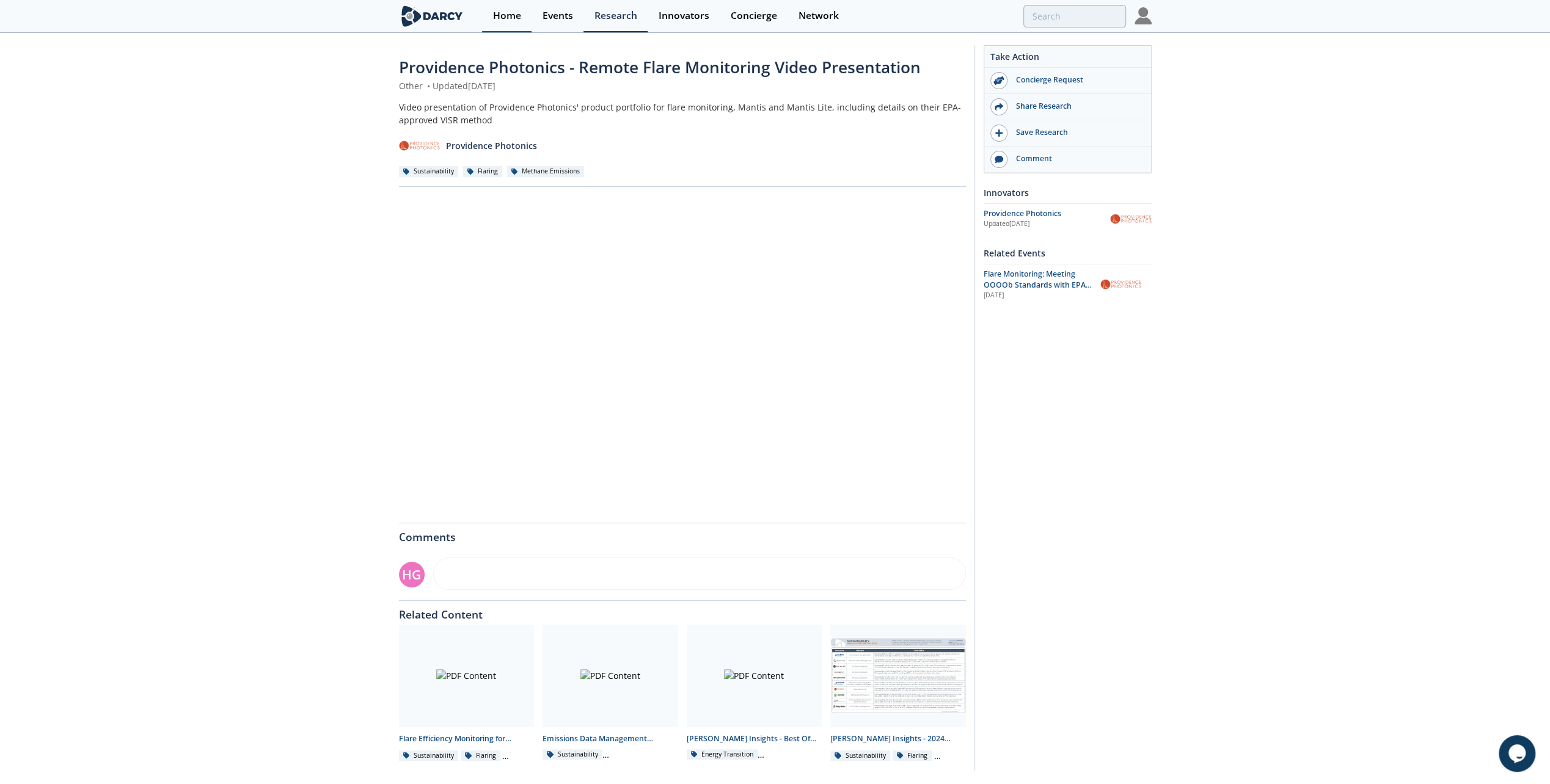
click at [491, 21] on link "Home" at bounding box center [507, 16] width 49 height 33
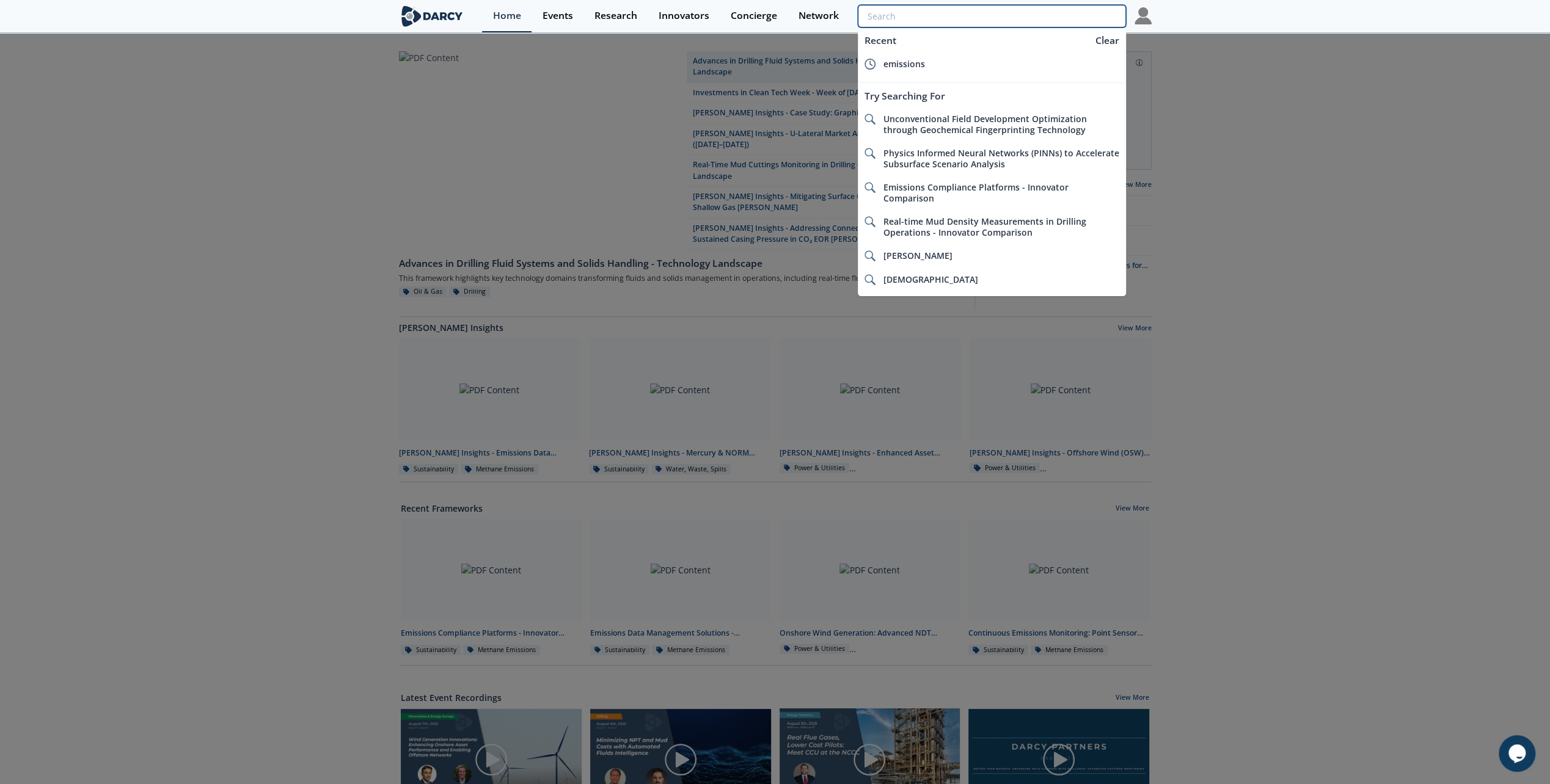
click at [1075, 16] on input "search" at bounding box center [991, 16] width 268 height 22
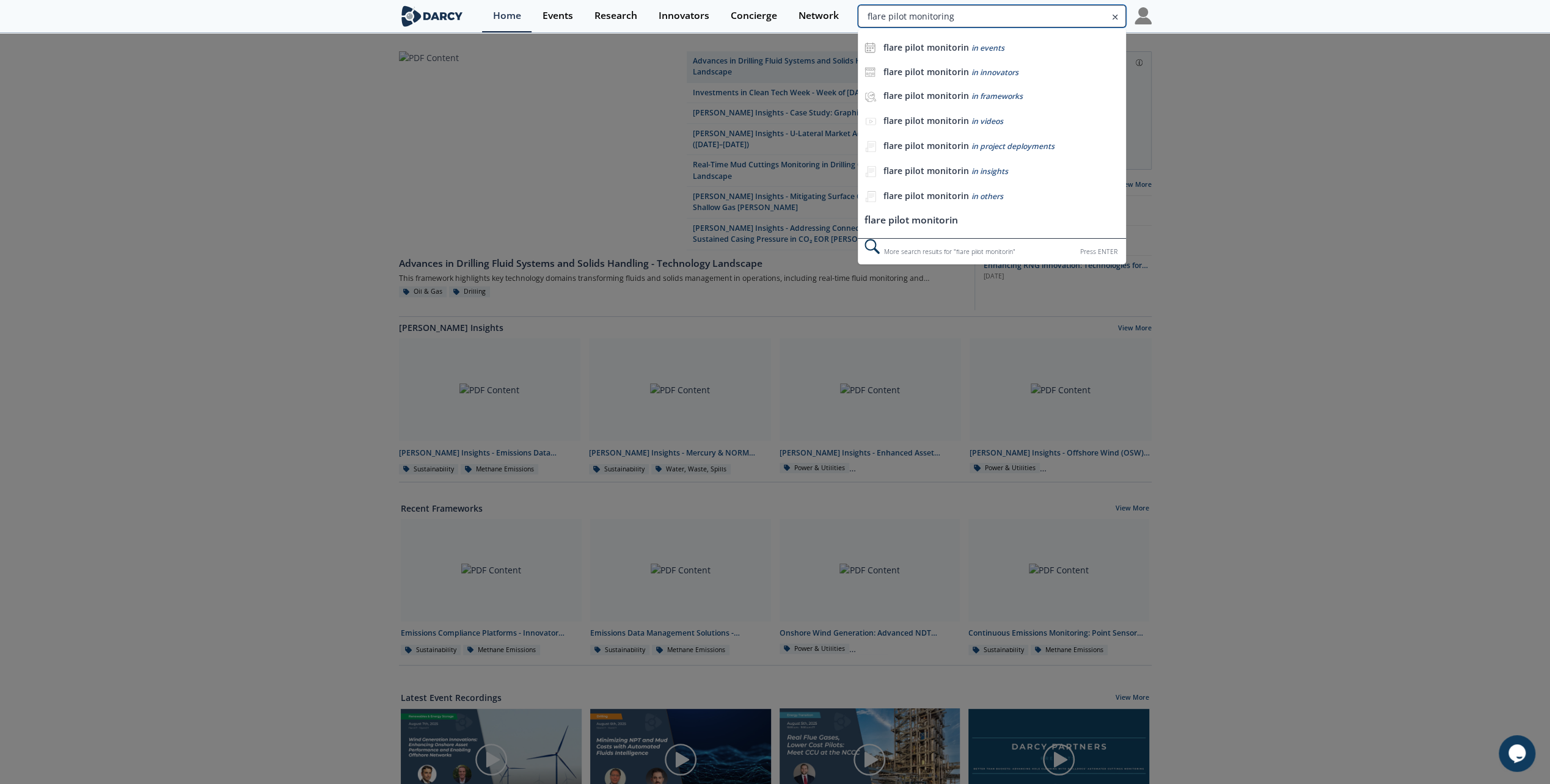
type input "flare pilot monitoring"
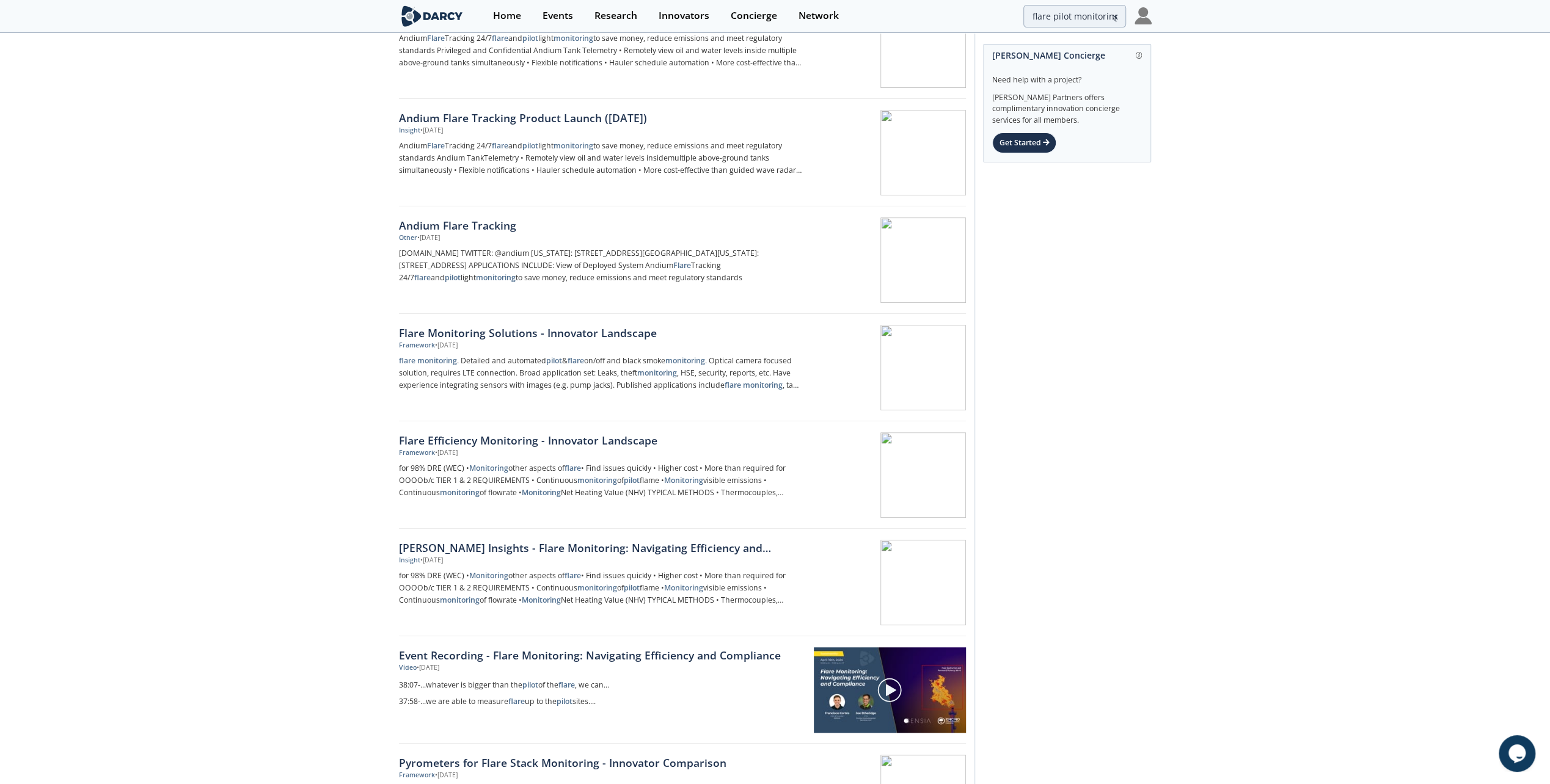
scroll to position [519, 0]
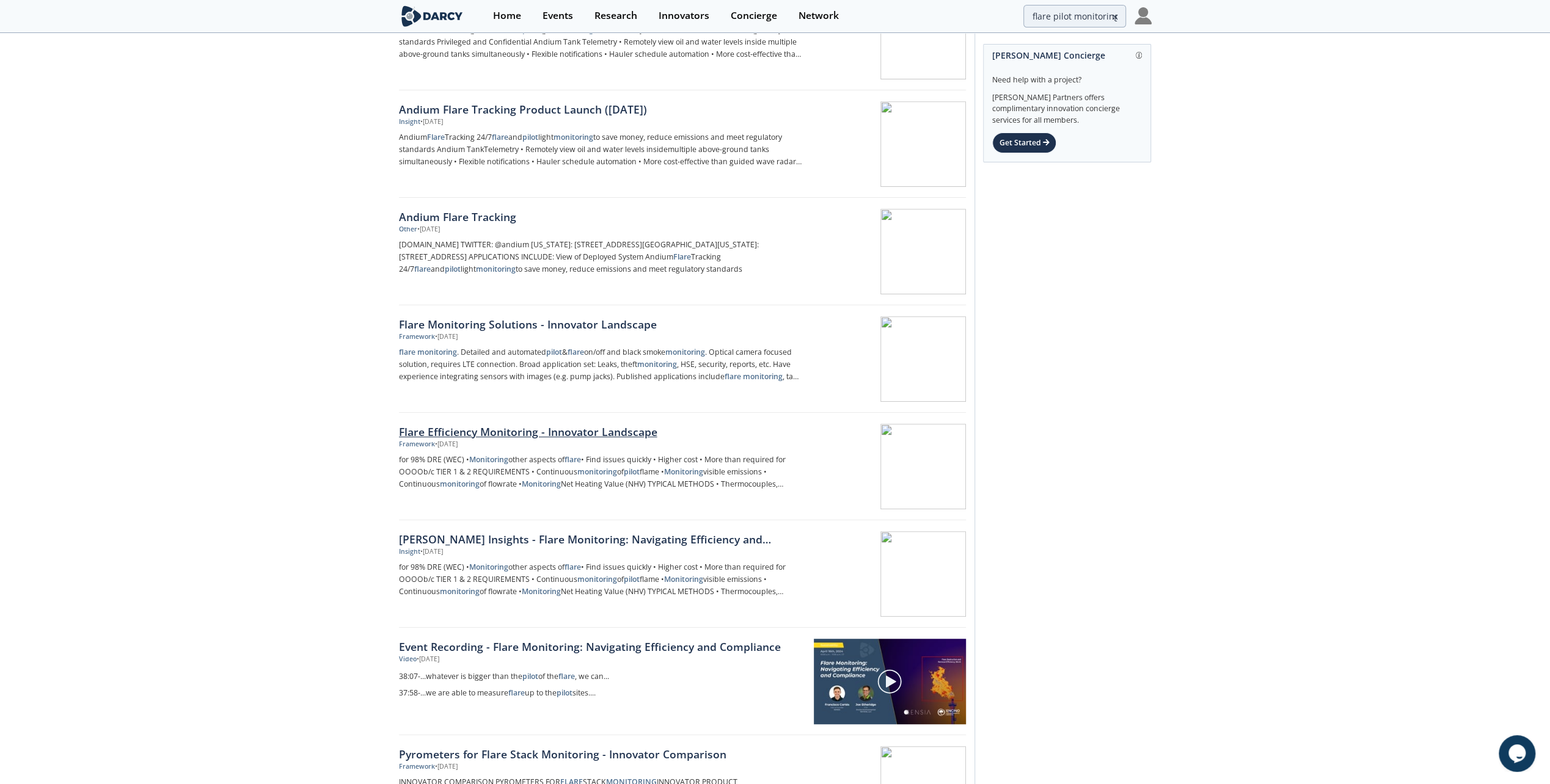
click at [409, 432] on div "Flare Efficiency Monitoring - Innovator Landscape" at bounding box center [601, 432] width 404 height 16
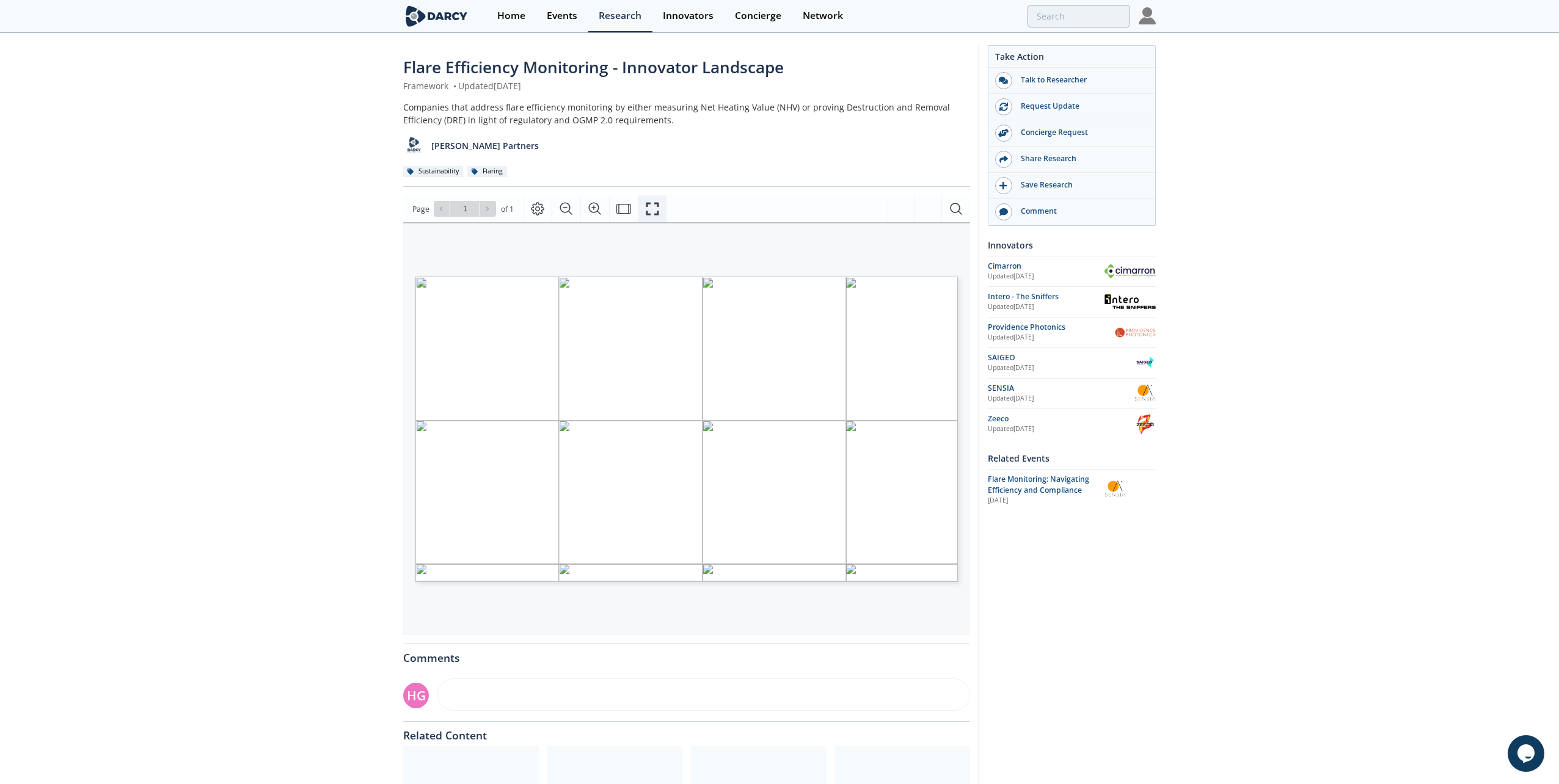
click at [647, 207] on icon "Fullscreen" at bounding box center [652, 209] width 14 height 14
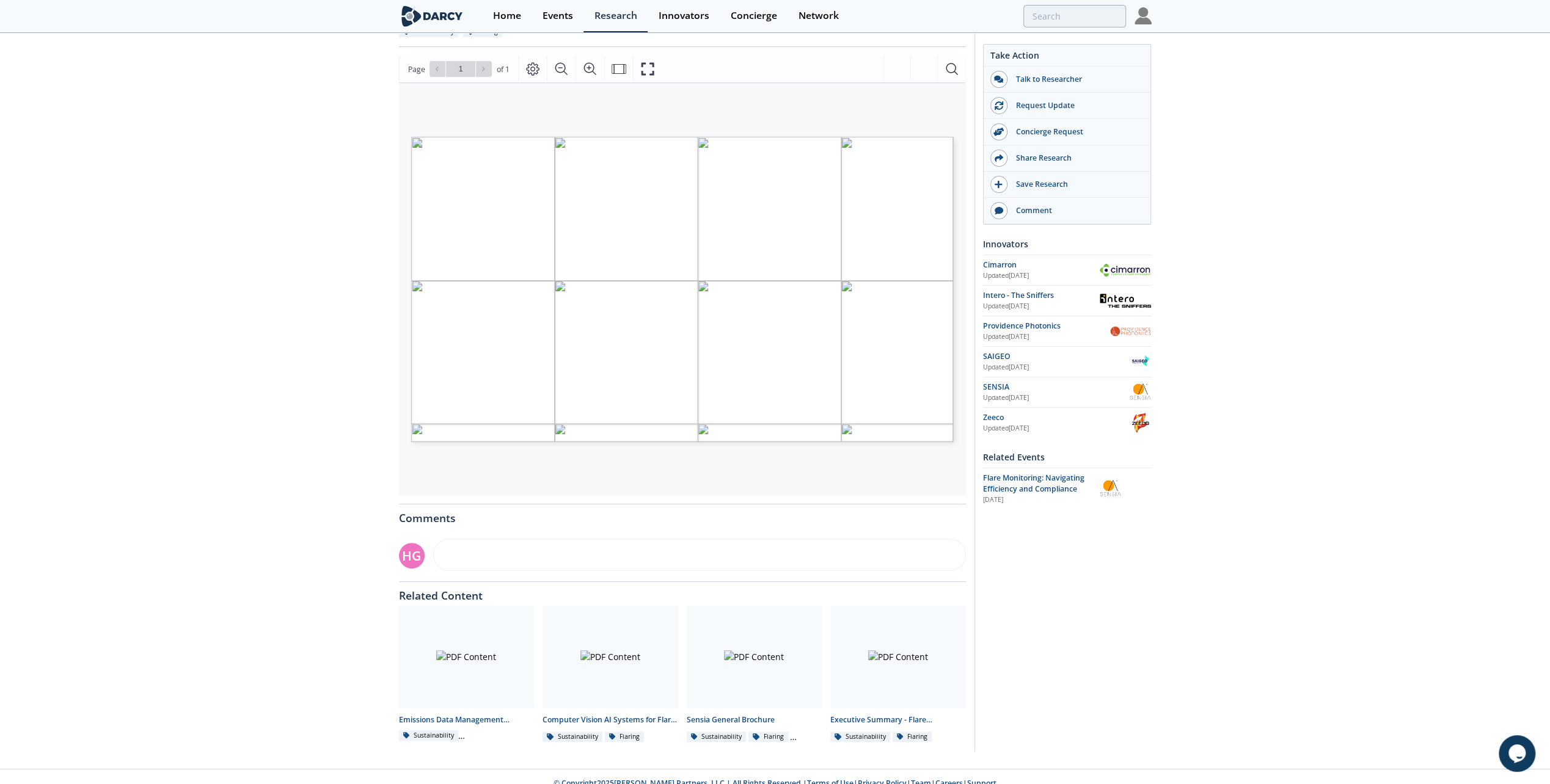
scroll to position [153, 0]
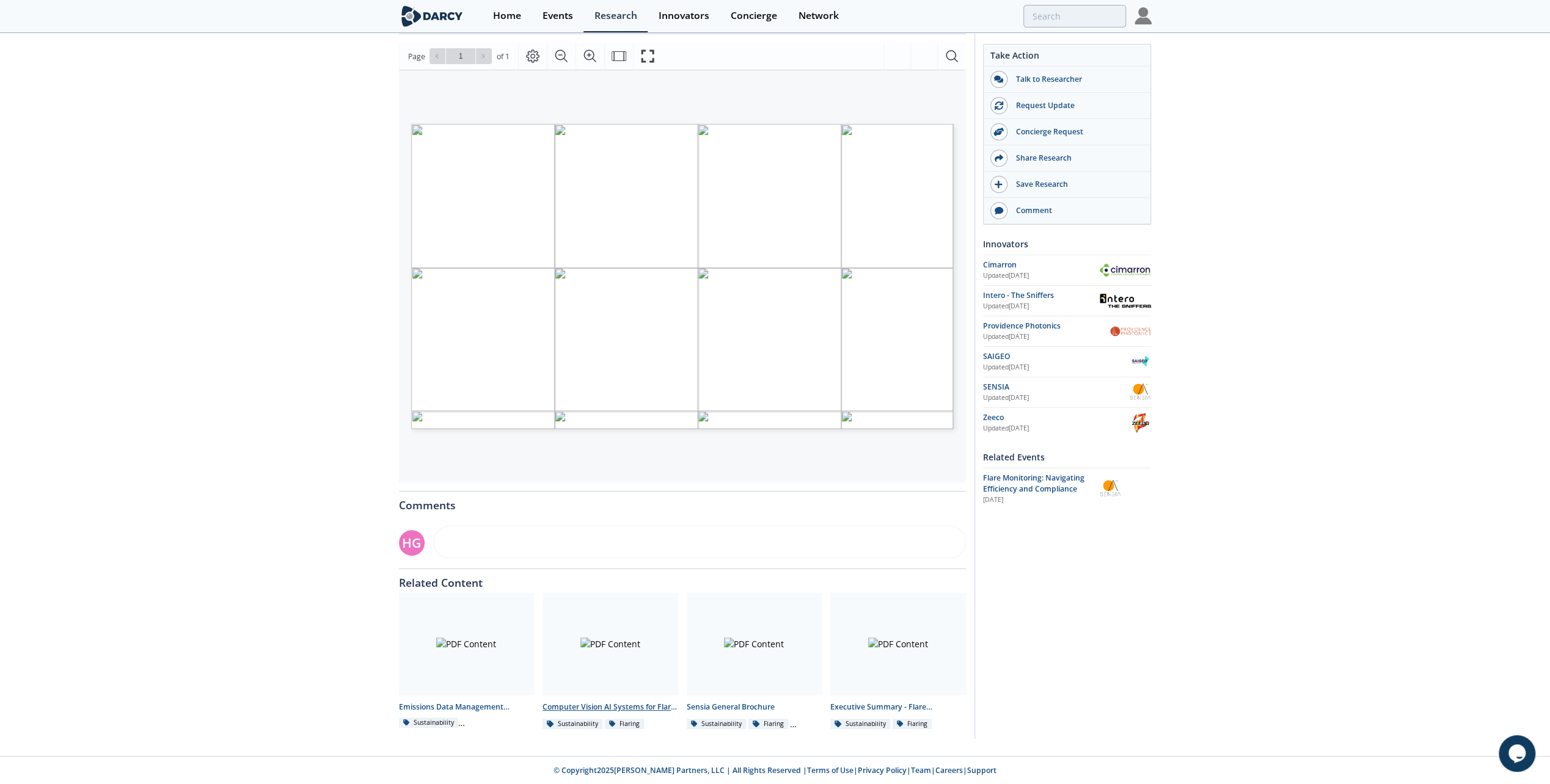
click at [625, 630] on div at bounding box center [610, 644] width 136 height 102
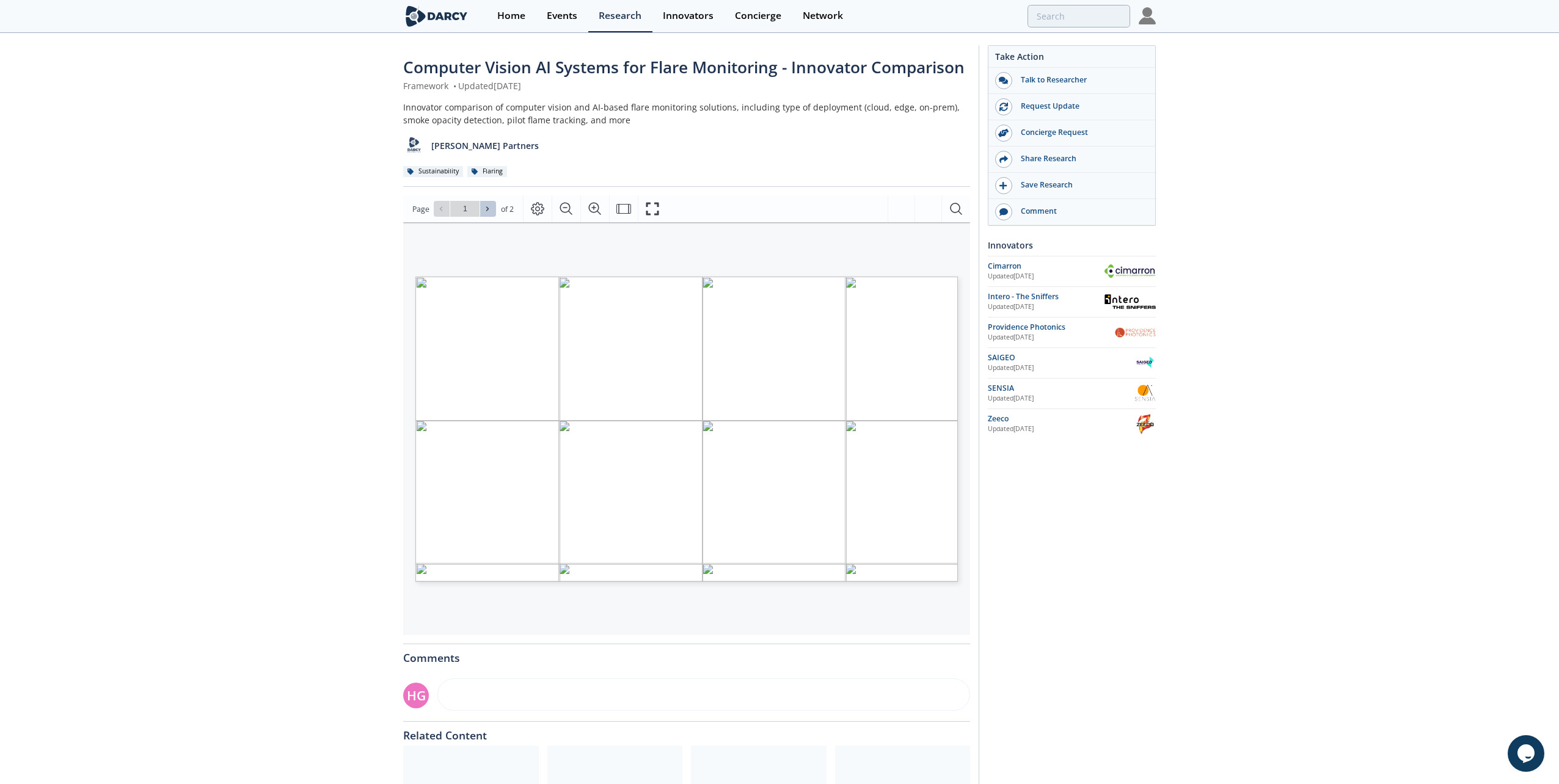
click at [488, 210] on icon at bounding box center [487, 208] width 7 height 7
click at [646, 211] on icon "Fullscreen" at bounding box center [652, 209] width 14 height 14
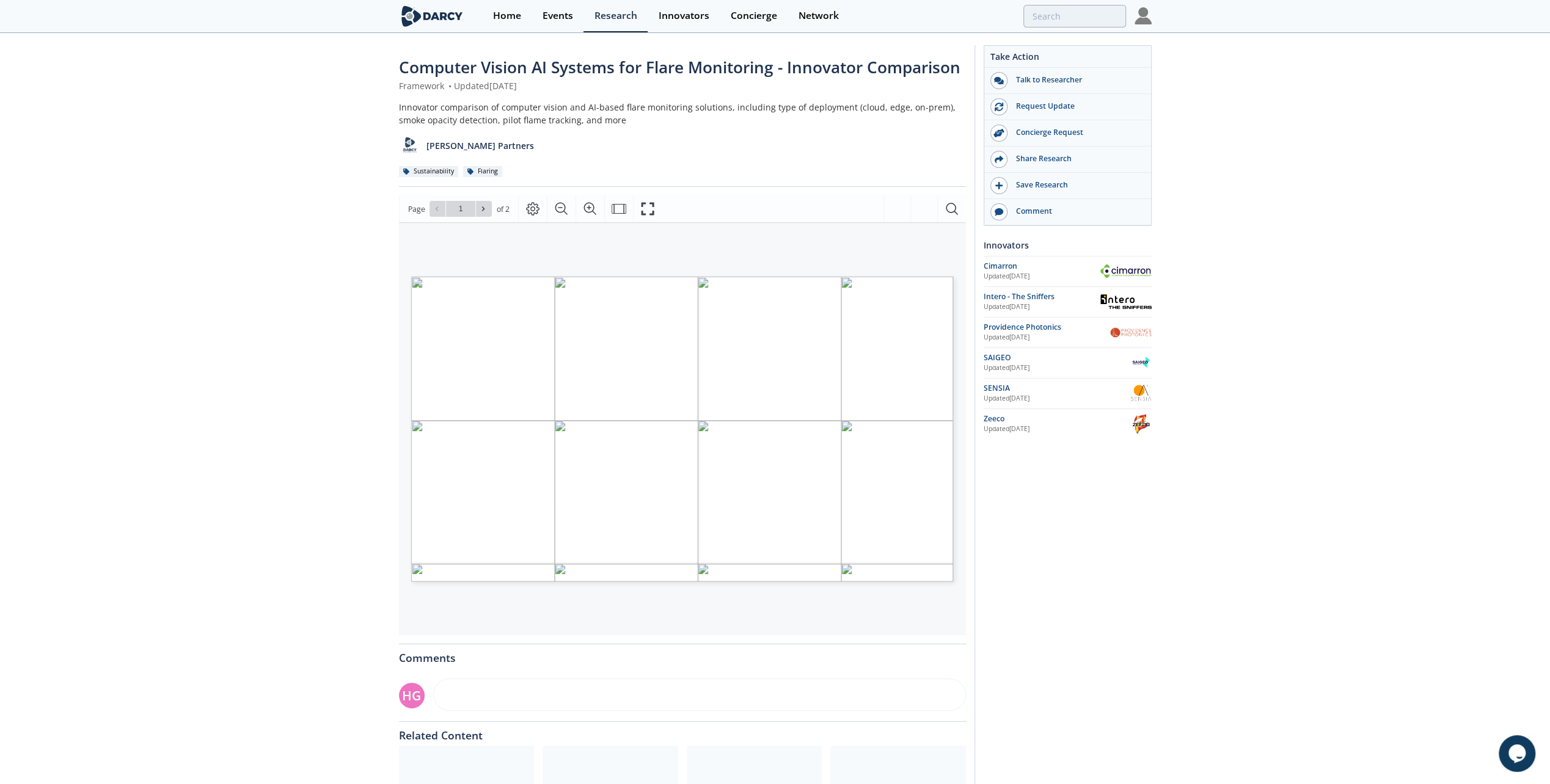
click at [1133, 548] on div "Take Action Talk to Researcher Request Update Concierge Request Share Research" at bounding box center [1063, 469] width 177 height 847
